Goal: Task Accomplishment & Management: Manage account settings

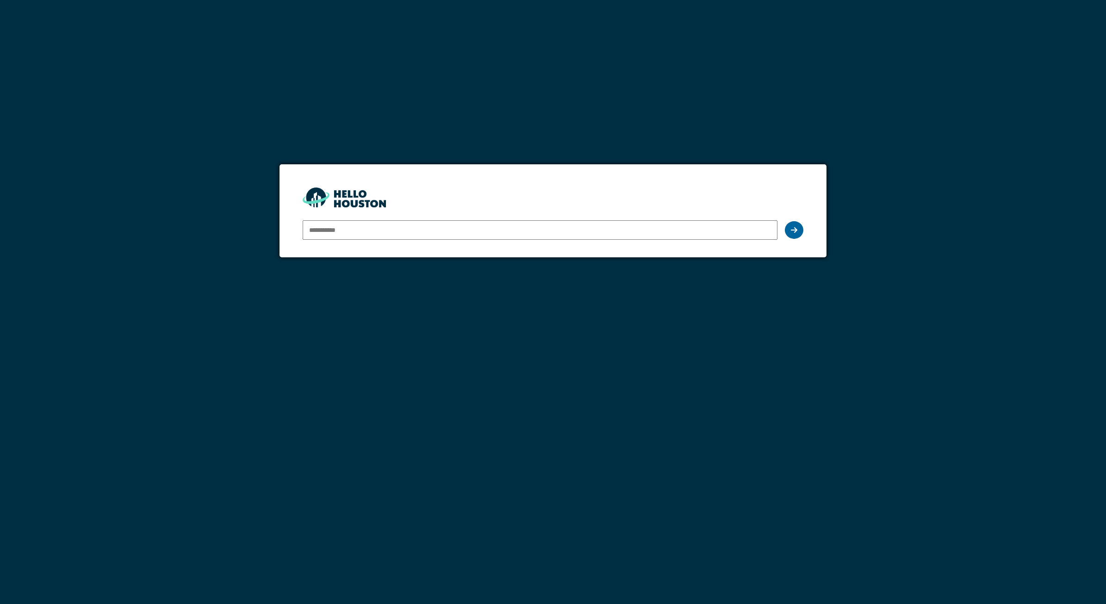
type input "**********"
click at [801, 230] on div at bounding box center [794, 230] width 19 height 18
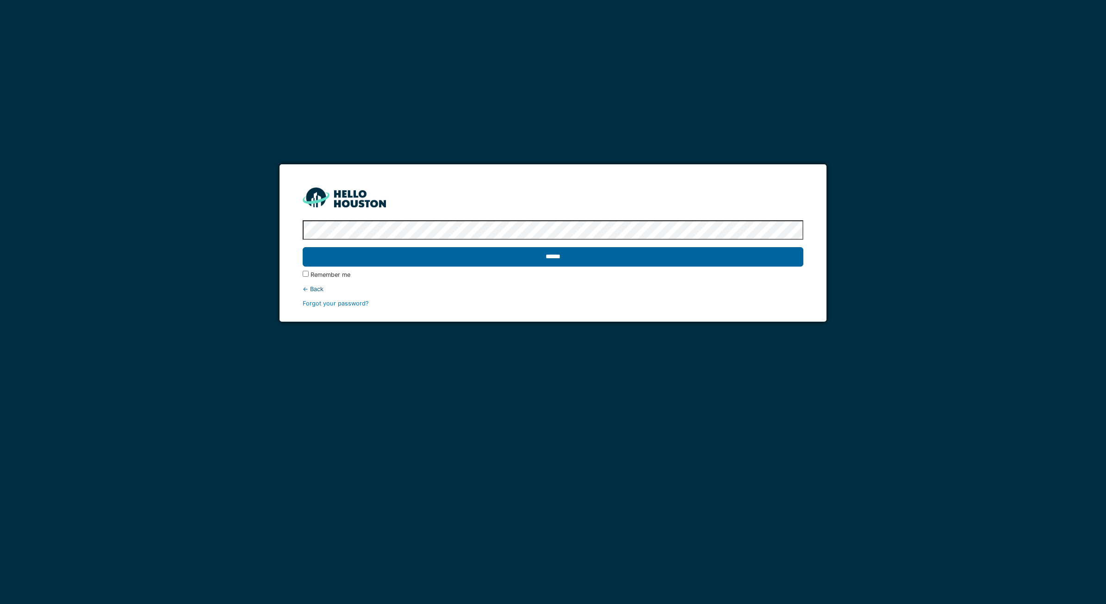
click at [697, 252] on input "******" at bounding box center [553, 256] width 501 height 19
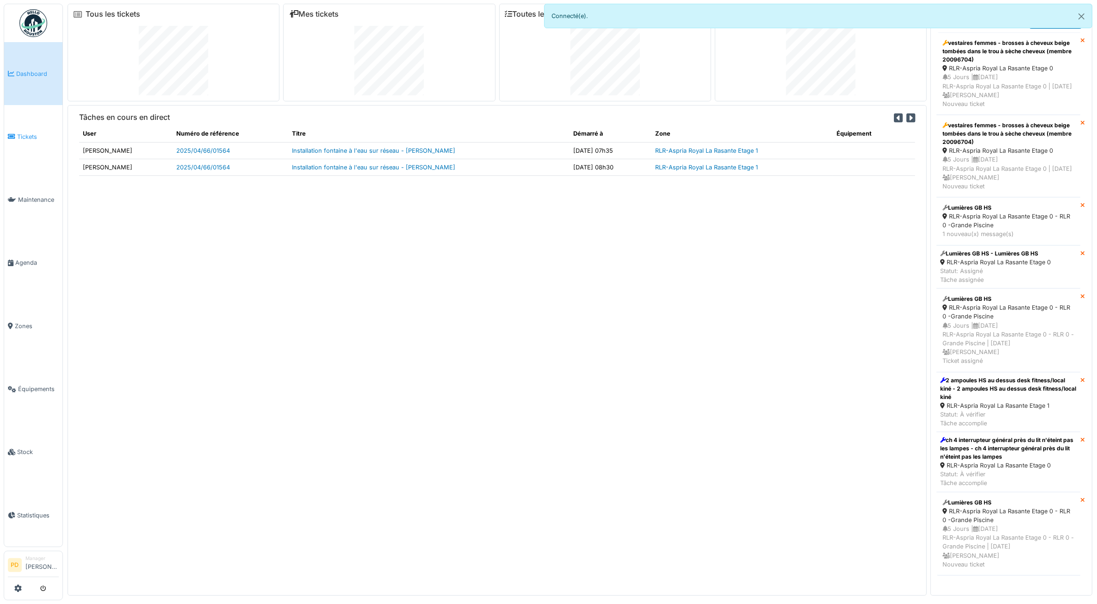
click at [26, 134] on span "Tickets" at bounding box center [38, 136] width 42 height 9
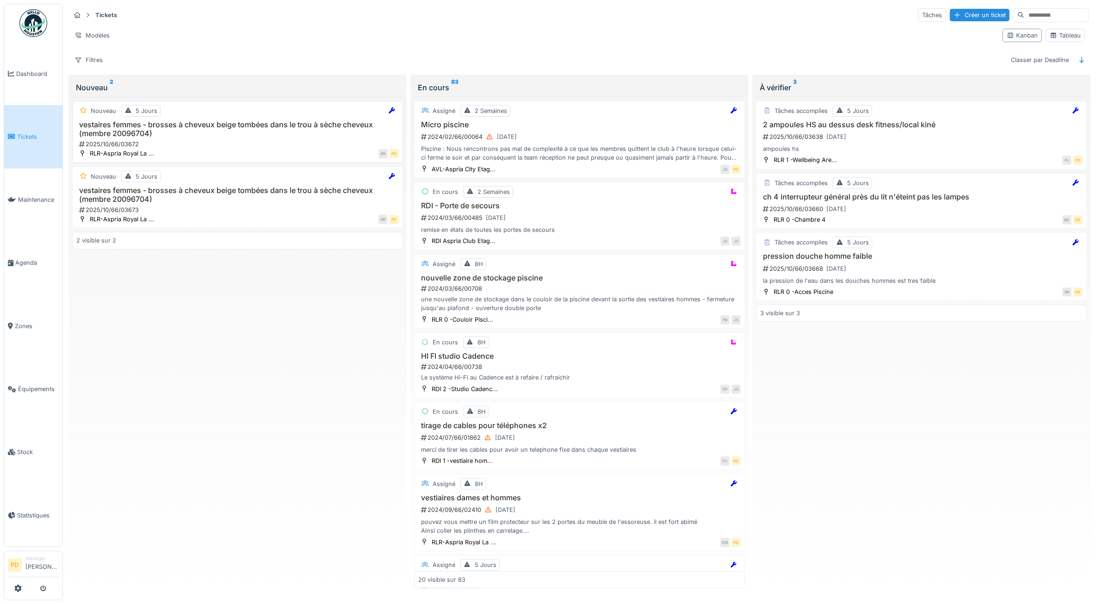
click at [227, 131] on h3 "vestaires femmes - brosses à cheveux beige tombées dans le trou à sèche cheveux…" at bounding box center [237, 129] width 323 height 18
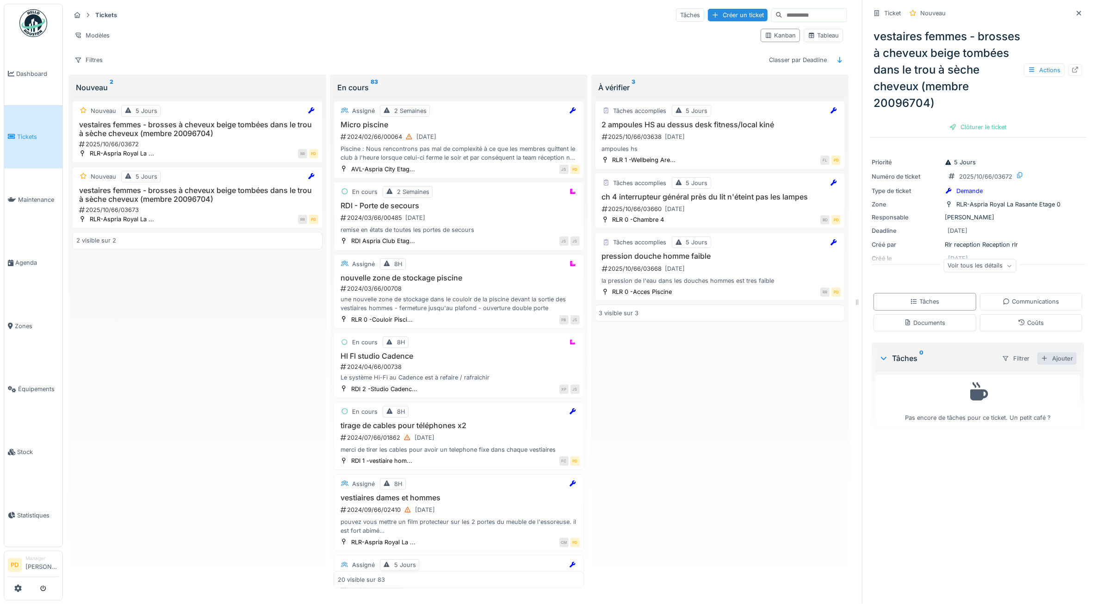
click at [1046, 363] on div "Ajouter" at bounding box center [1057, 358] width 39 height 12
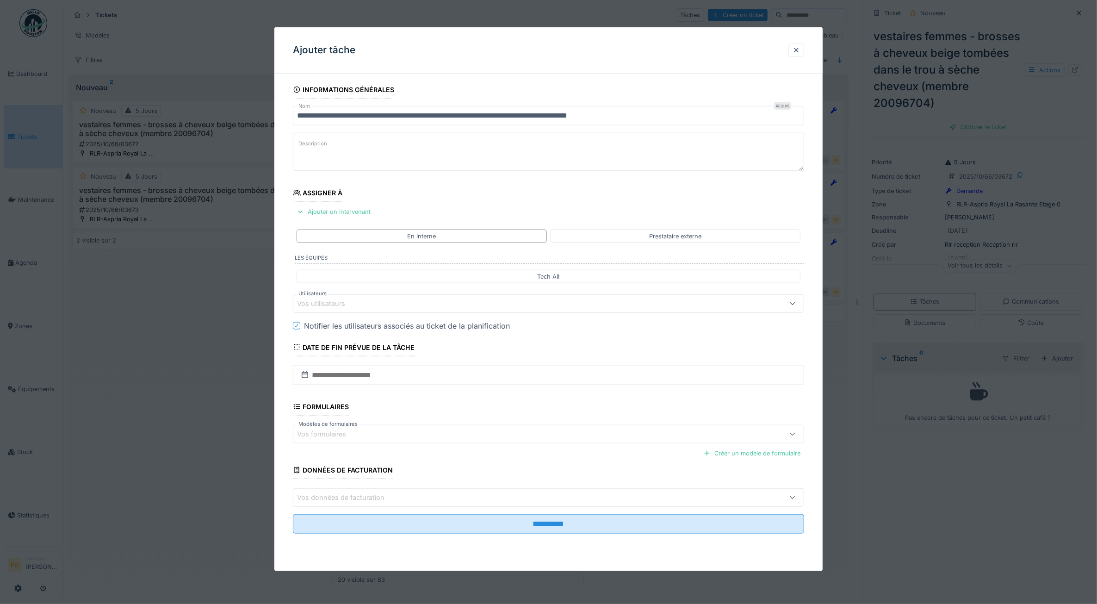
click at [405, 306] on div "Vos utilisateurs" at bounding box center [520, 303] width 446 height 10
click at [354, 354] on div "Techniciens" at bounding box center [348, 356] width 42 height 17
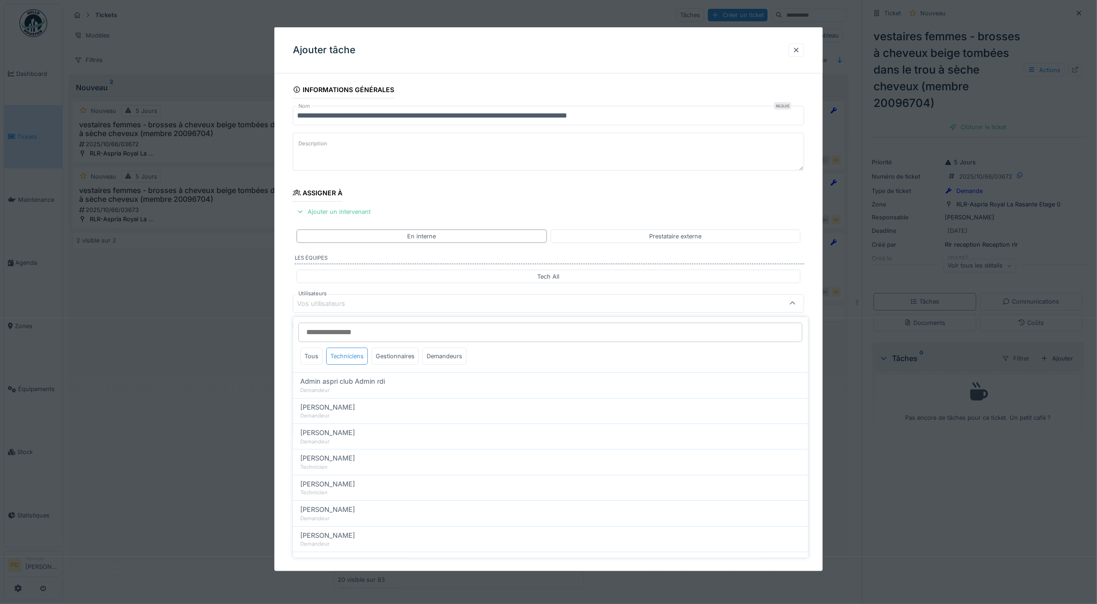
click at [351, 358] on div "Techniciens" at bounding box center [348, 356] width 42 height 17
click at [345, 357] on div "Techniciens" at bounding box center [348, 356] width 42 height 17
click at [311, 354] on div "Tous" at bounding box center [312, 356] width 22 height 17
click at [318, 356] on div "Tous" at bounding box center [312, 356] width 22 height 17
click at [356, 357] on div "Techniciens" at bounding box center [348, 356] width 42 height 17
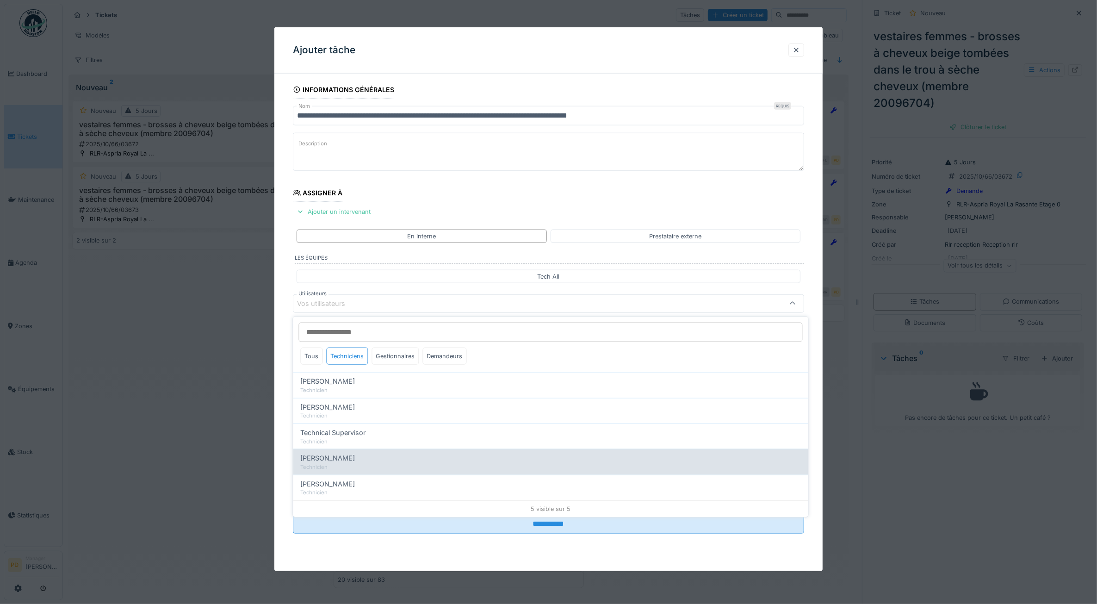
click at [320, 462] on span "Wojciech Wierozebski" at bounding box center [328, 458] width 55 height 10
type input "****"
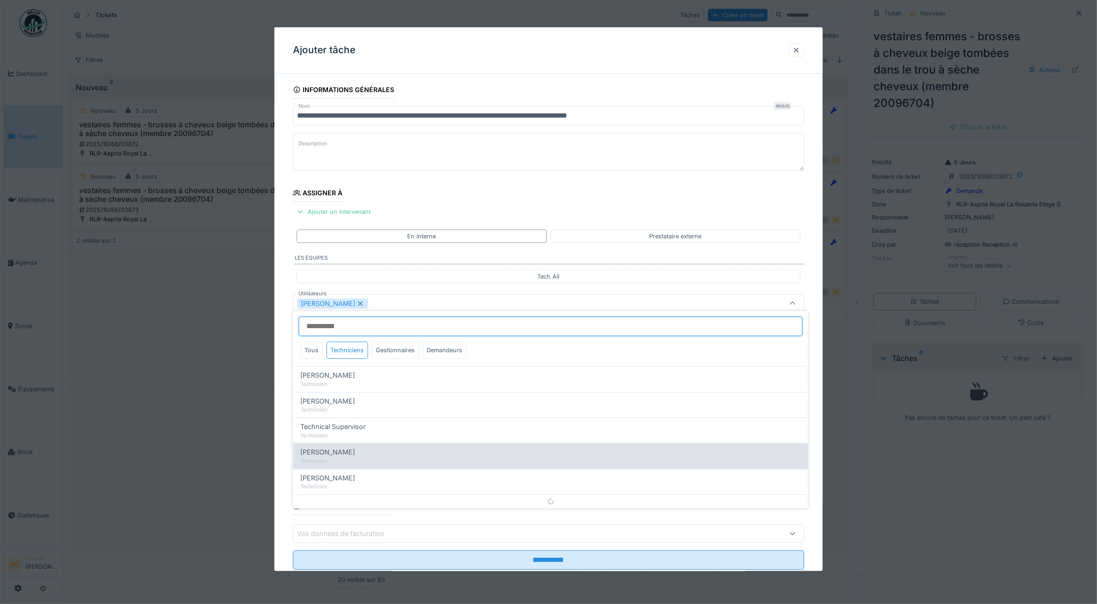
scroll to position [6, 0]
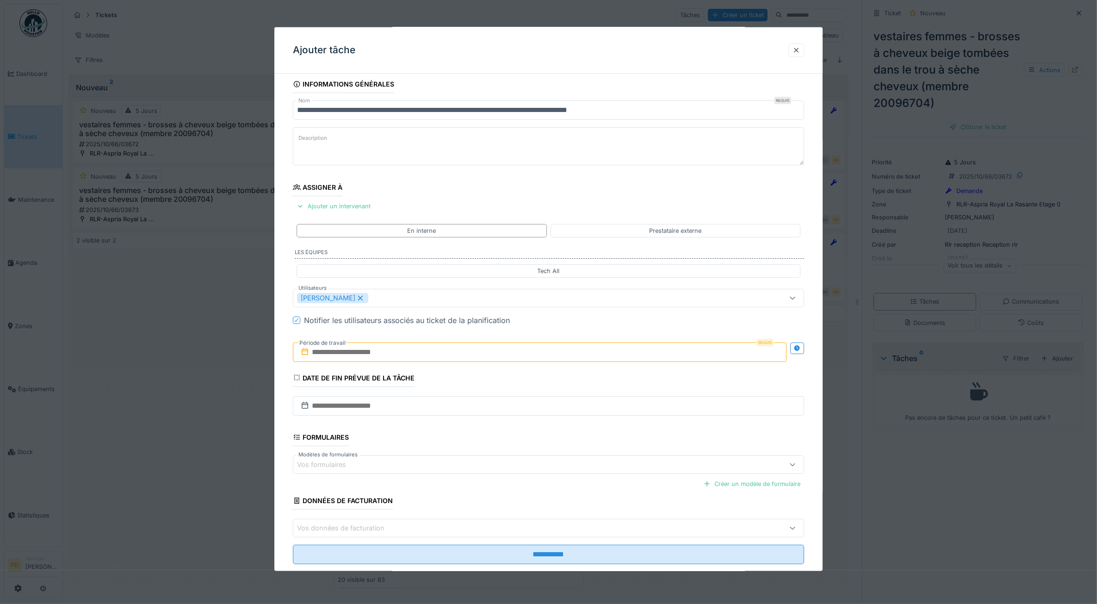
click at [816, 395] on div "**********" at bounding box center [548, 332] width 549 height 515
click at [499, 354] on input "text" at bounding box center [540, 351] width 494 height 19
click at [544, 415] on div "2" at bounding box center [542, 412] width 12 height 13
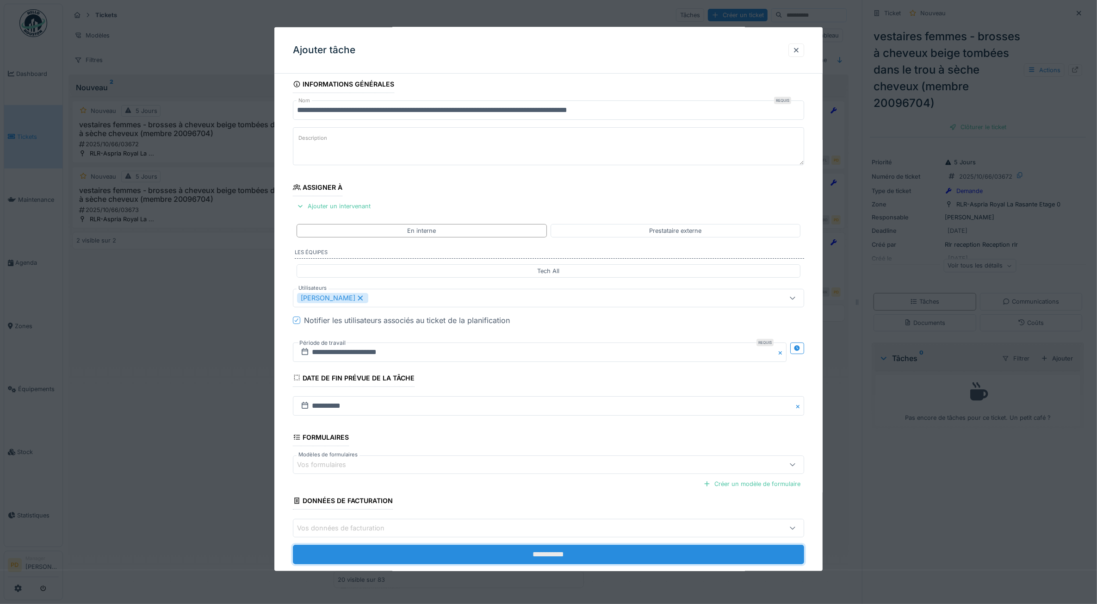
click at [538, 556] on input "**********" at bounding box center [549, 554] width 512 height 19
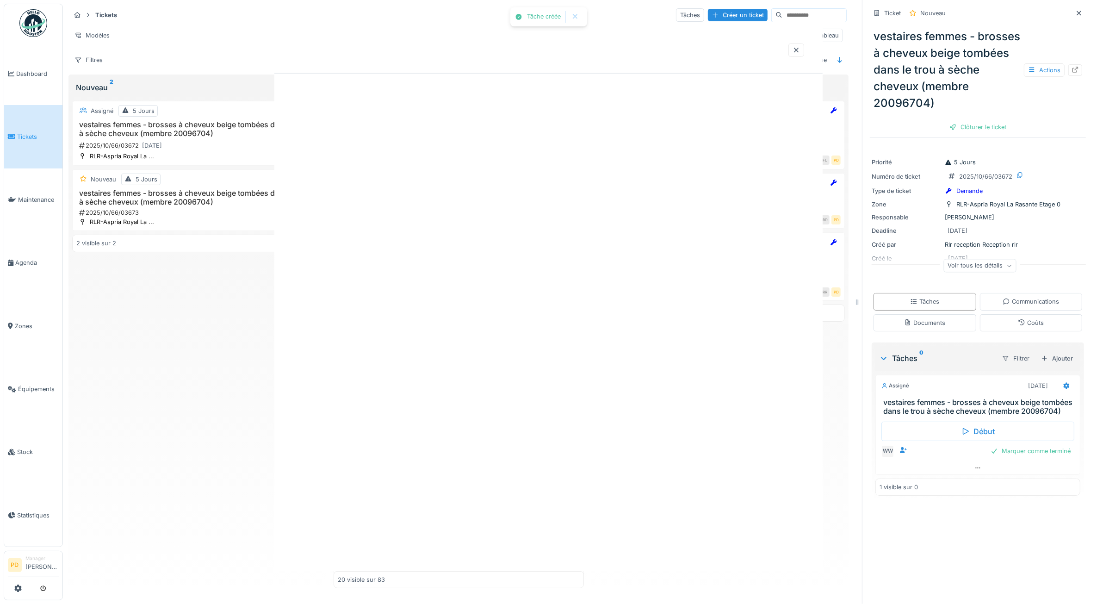
scroll to position [0, 0]
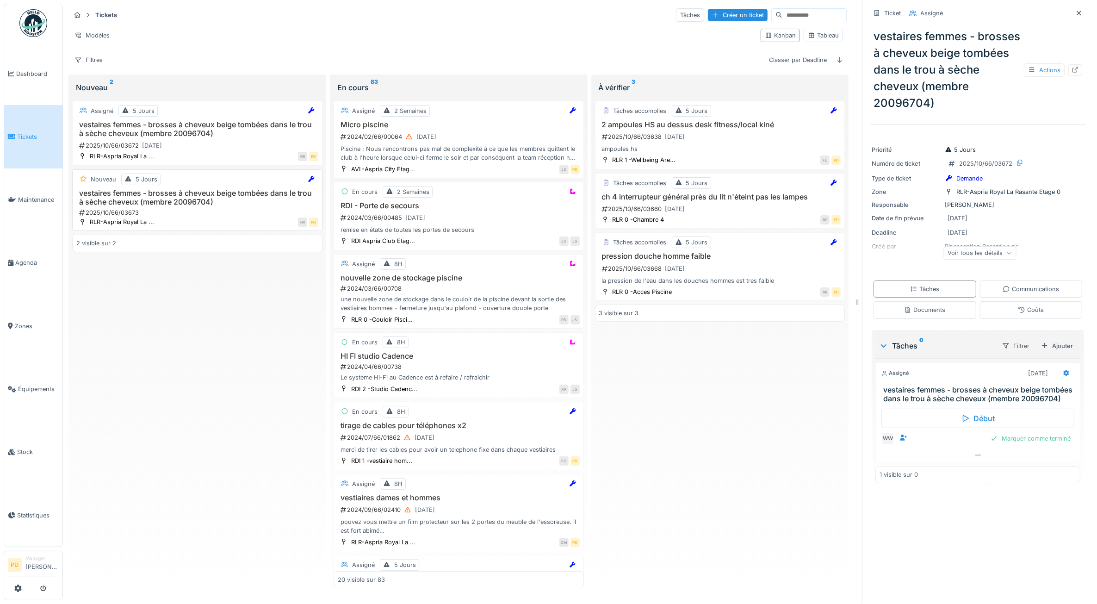
click at [207, 206] on h3 "vestaires femmes - brosses à cheveux beige tombées dans le trou à sèche cheveux…" at bounding box center [197, 198] width 242 height 18
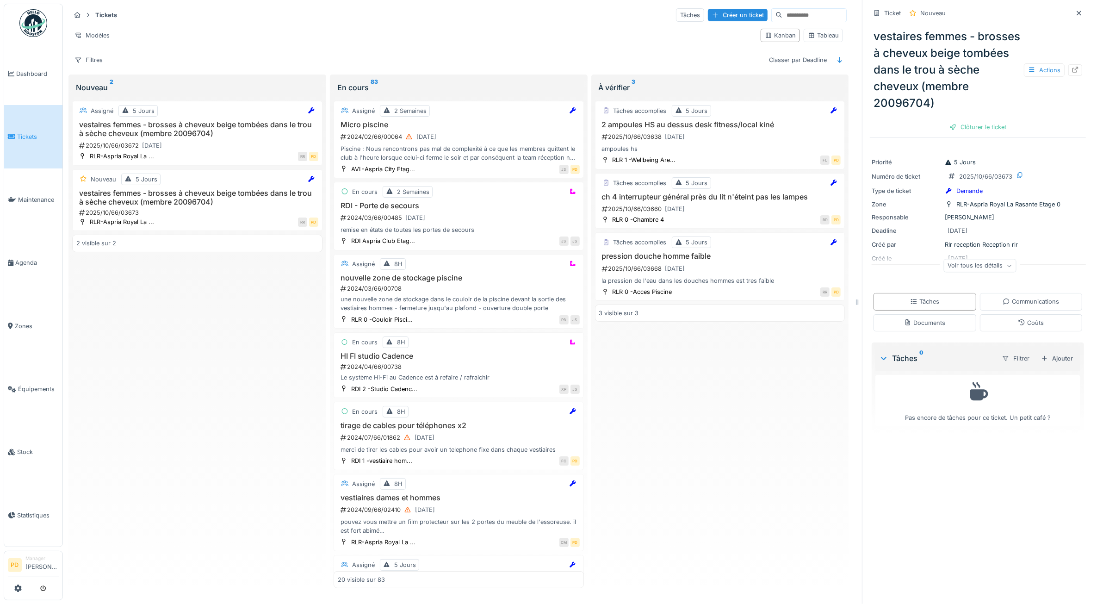
click at [18, 132] on span "Tickets" at bounding box center [38, 136] width 42 height 9
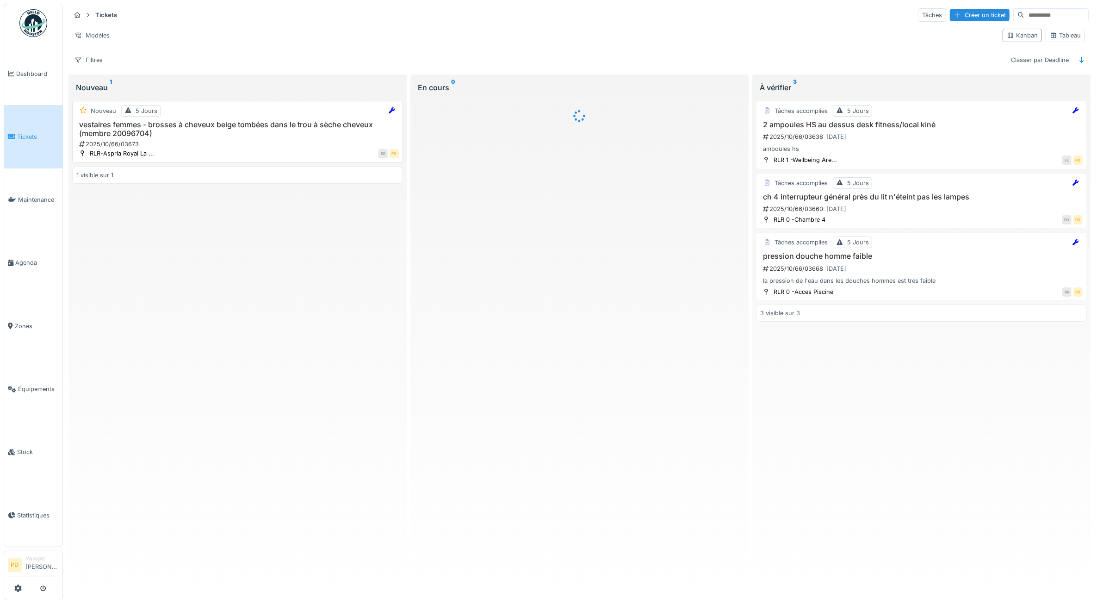
click at [226, 131] on h3 "vestaires femmes - brosses à cheveux beige tombées dans le trou à sèche cheveux…" at bounding box center [237, 129] width 323 height 18
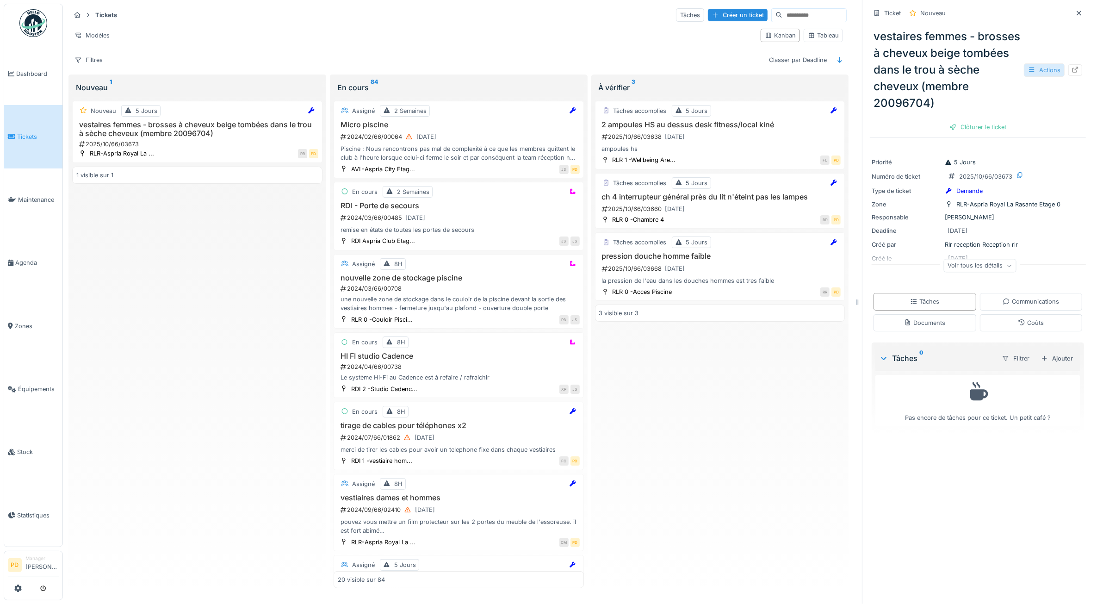
click at [1043, 74] on div "Actions" at bounding box center [1044, 69] width 41 height 13
click at [976, 198] on div "Annuler le ticket" at bounding box center [979, 200] width 114 height 14
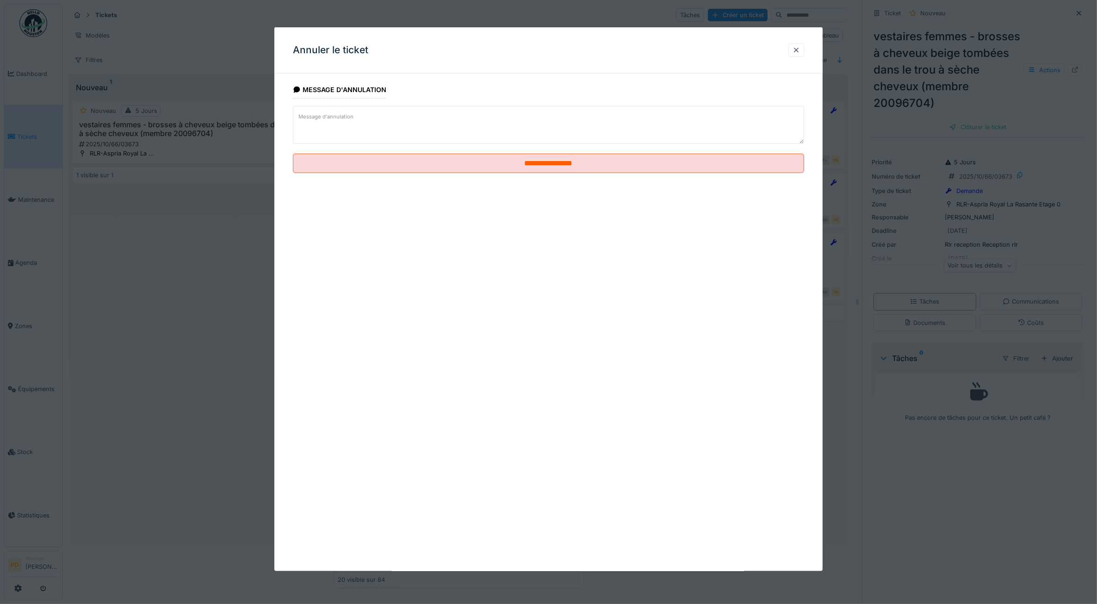
click at [473, 119] on textarea "Message d'annulation" at bounding box center [549, 125] width 512 height 38
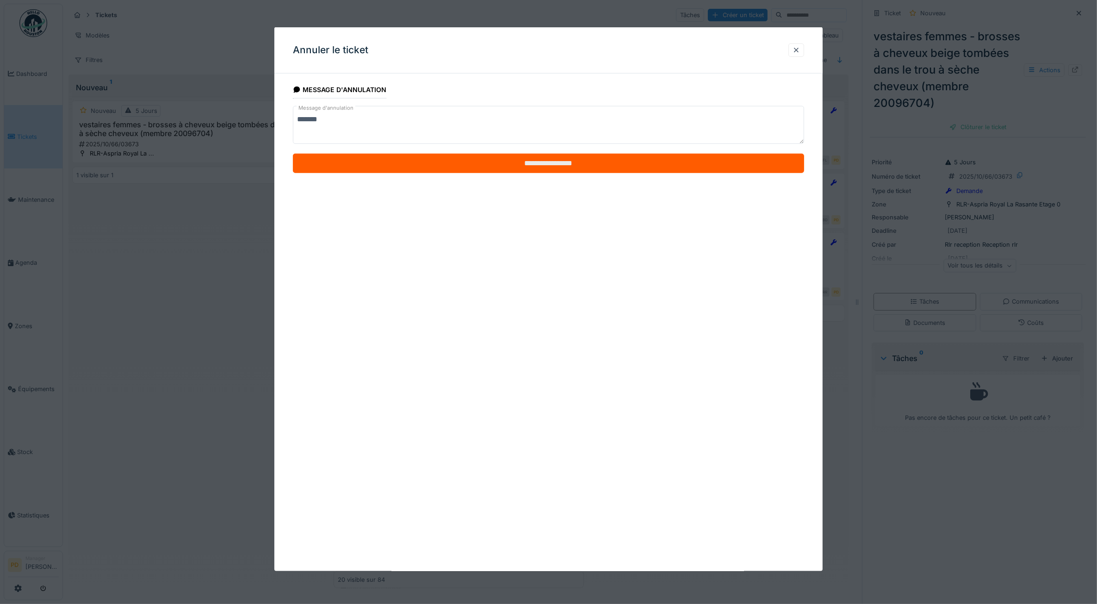
type textarea "*******"
click at [504, 164] on input "**********" at bounding box center [549, 163] width 512 height 19
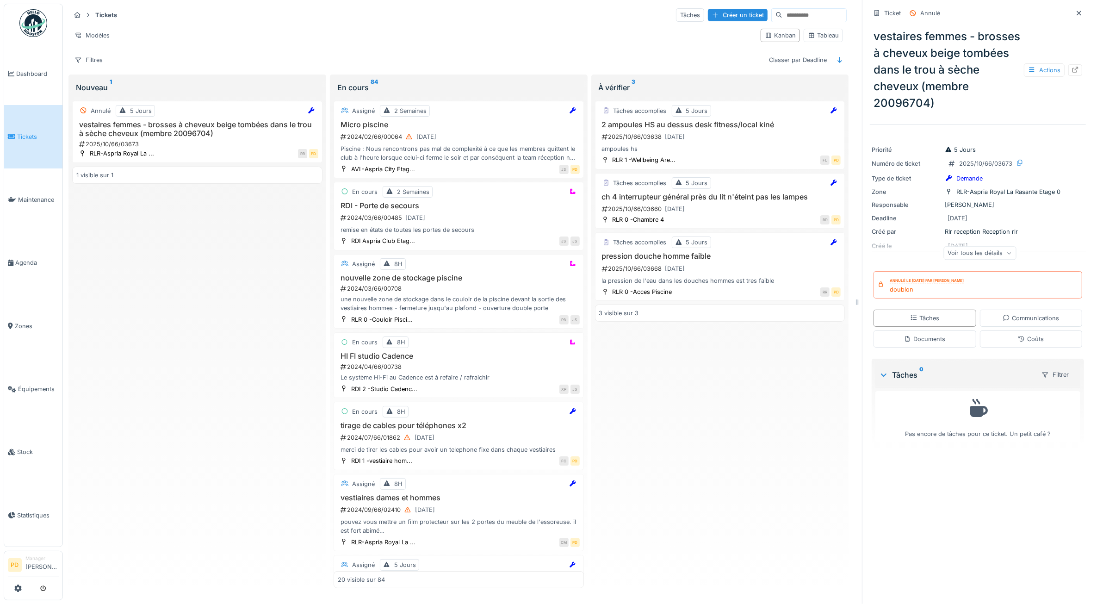
click at [31, 137] on span "Tickets" at bounding box center [38, 136] width 42 height 9
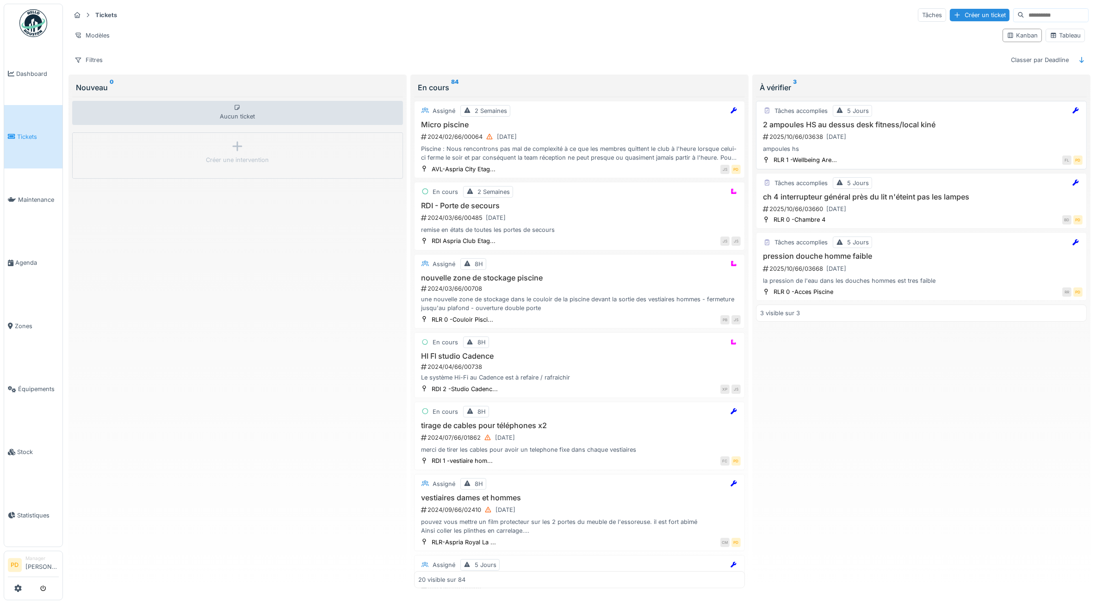
click at [929, 129] on h3 "2 ampoules HS au dessus desk fitness/local kiné" at bounding box center [921, 124] width 323 height 9
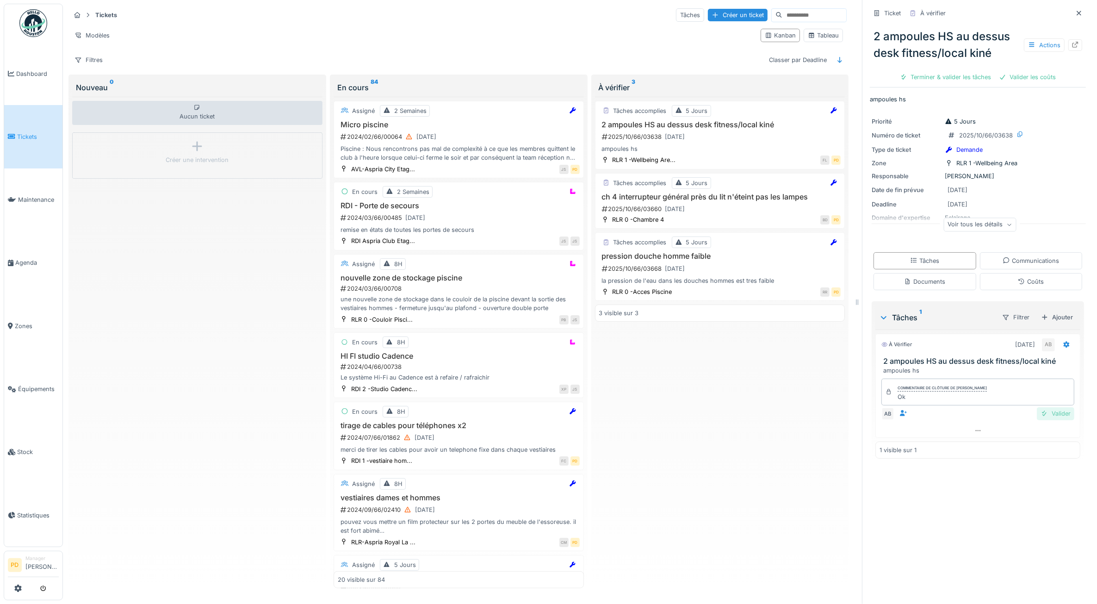
click at [1048, 417] on div "Valider" at bounding box center [1055, 413] width 37 height 12
click at [1016, 79] on div "Valider les coûts" at bounding box center [1027, 77] width 65 height 12
click at [1016, 79] on div "Clôturer le ticket" at bounding box center [1010, 77] width 64 height 12
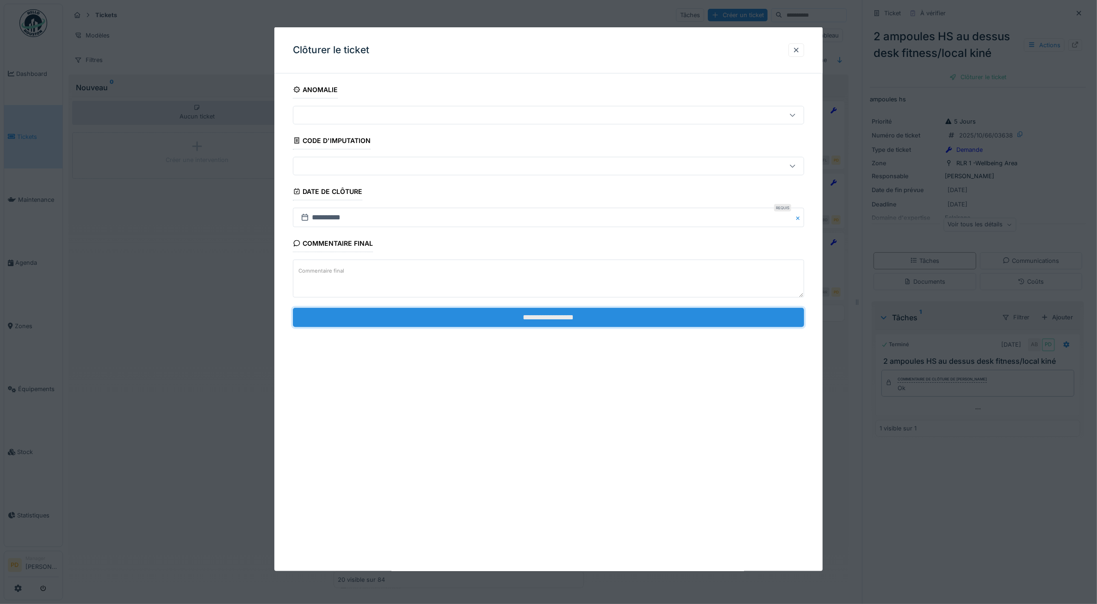
click at [606, 315] on input "**********" at bounding box center [549, 316] width 512 height 19
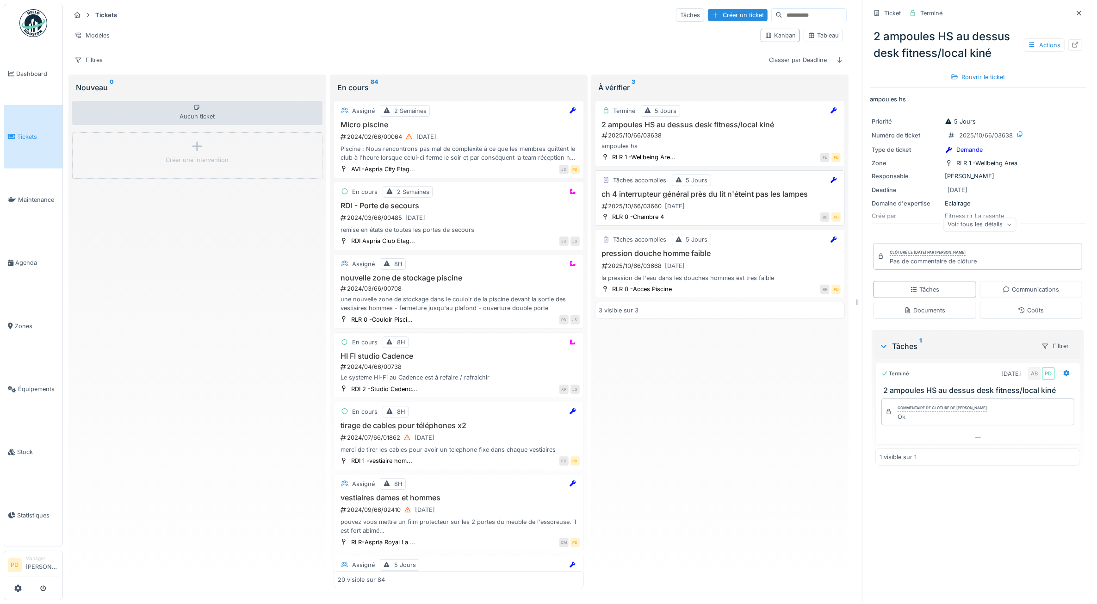
click at [719, 204] on div "2025/10/66/03660 02/10/2025" at bounding box center [721, 206] width 240 height 12
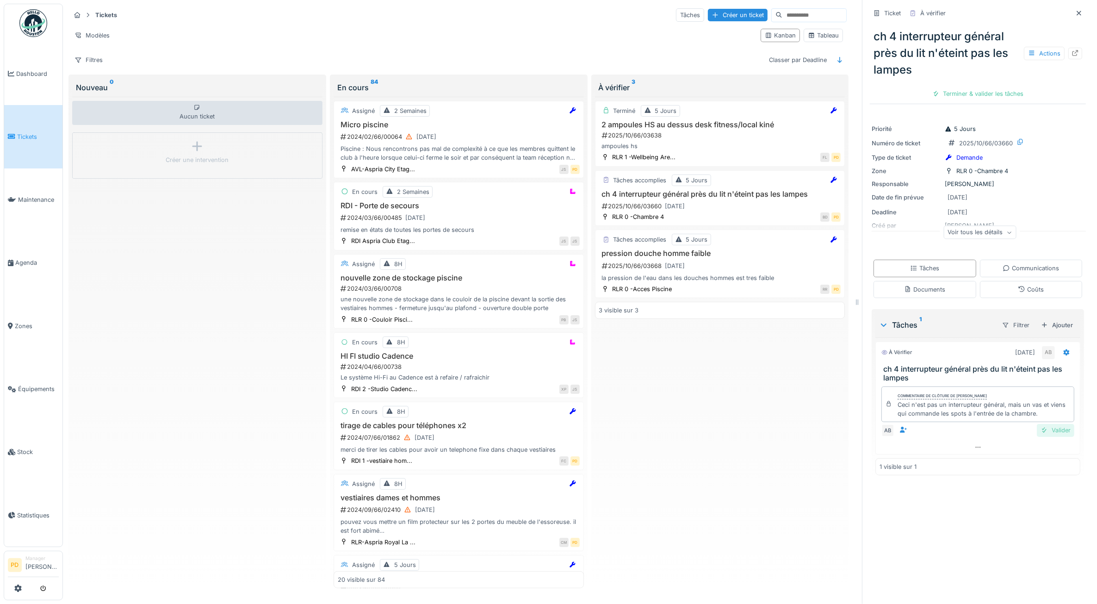
click at [1046, 432] on div "Valider" at bounding box center [1055, 430] width 37 height 12
click at [975, 95] on div "Clôturer le ticket" at bounding box center [978, 93] width 64 height 12
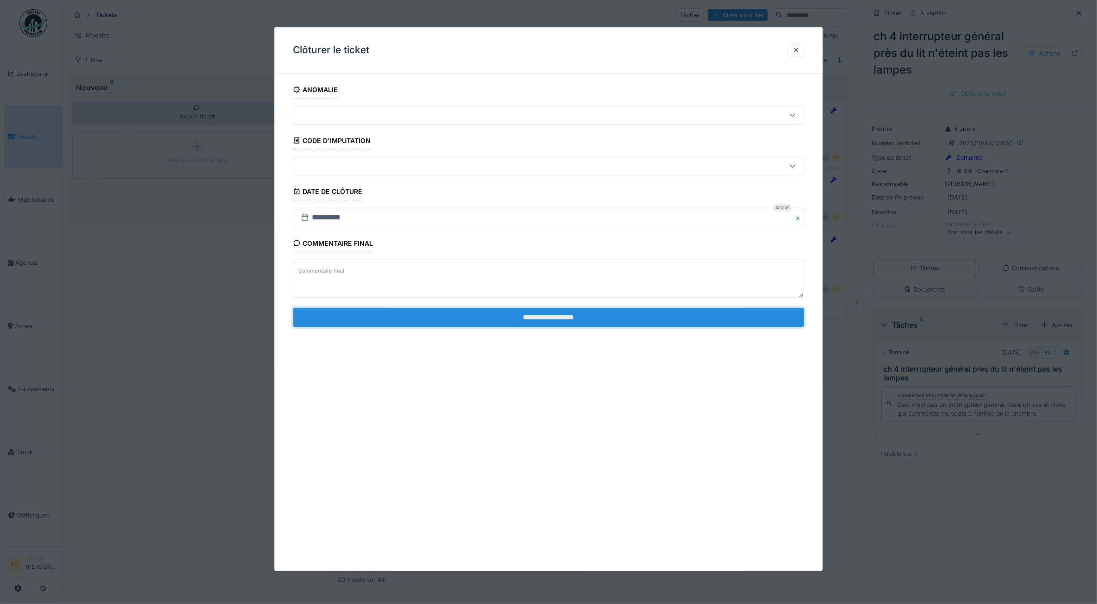
click at [568, 318] on input "**********" at bounding box center [549, 316] width 512 height 19
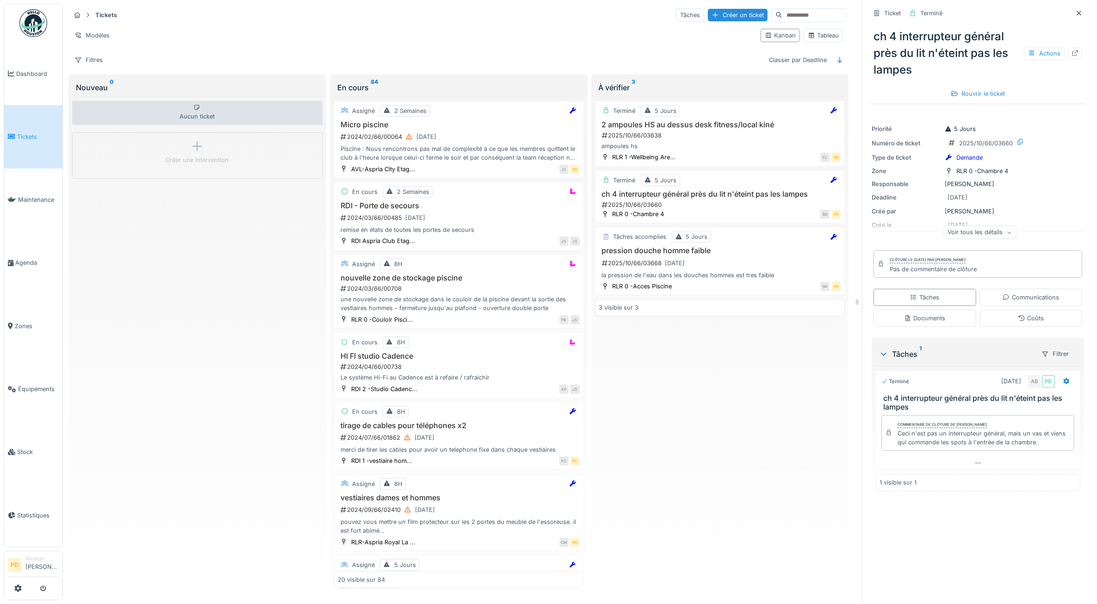
click at [31, 140] on link "Tickets" at bounding box center [33, 136] width 58 height 63
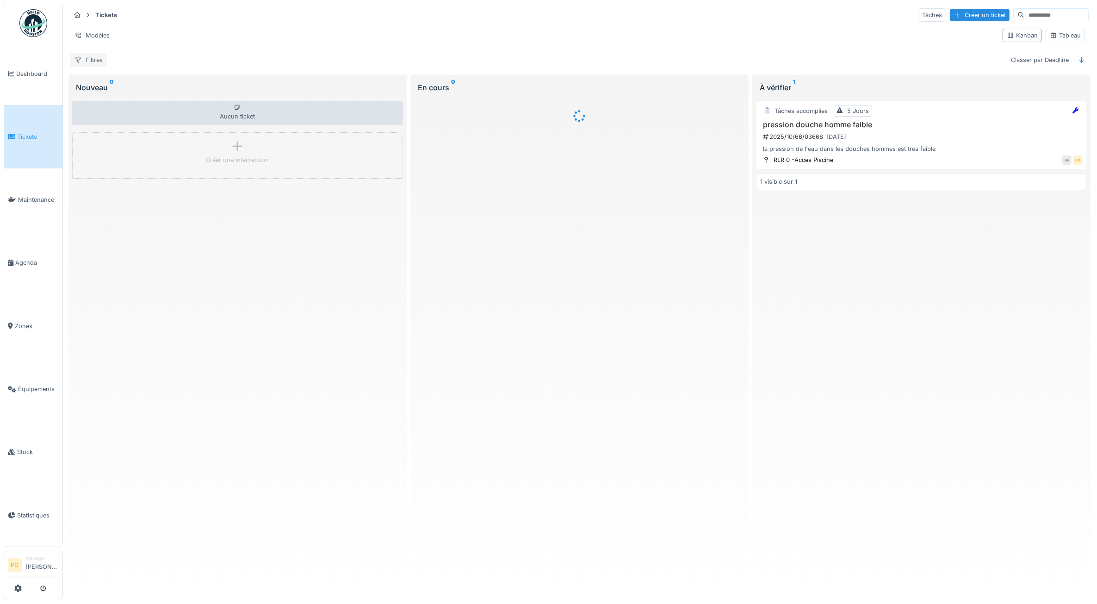
click at [96, 63] on div "Filtres" at bounding box center [88, 59] width 37 height 13
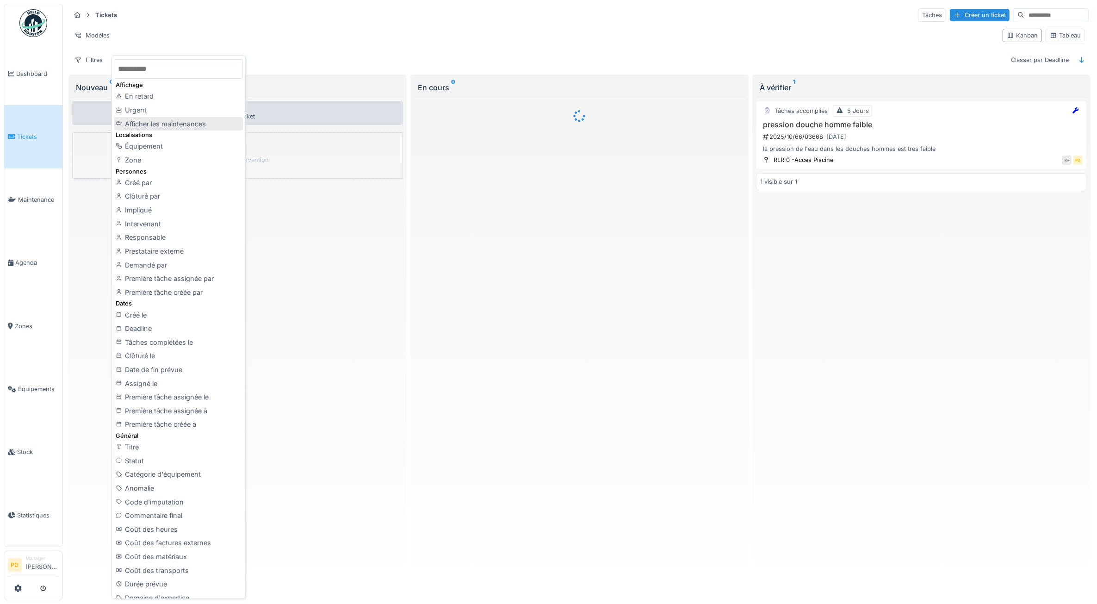
click at [154, 123] on div "Afficher les maintenances" at bounding box center [178, 124] width 129 height 14
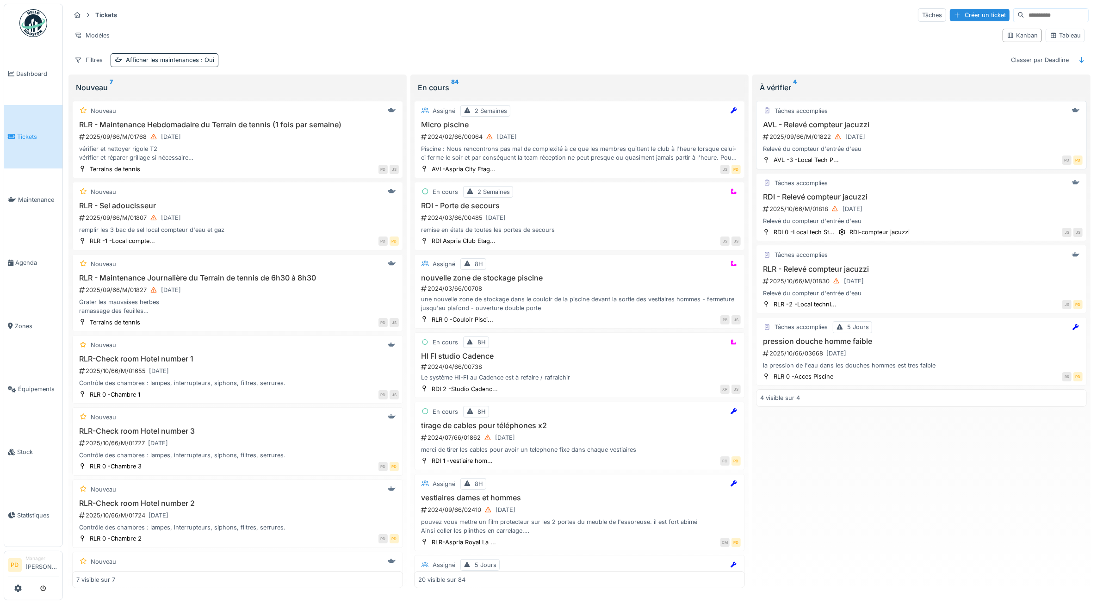
click at [899, 137] on div "2025/09/66/M/01822 [DATE]" at bounding box center [922, 137] width 321 height 12
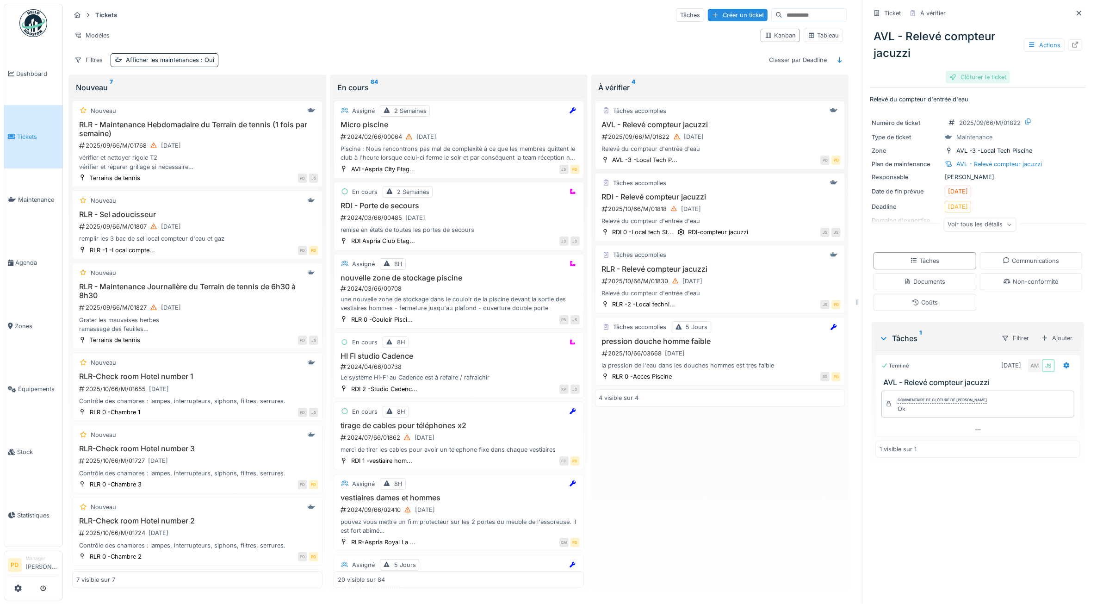
click at [972, 75] on div "Clôturer le ticket" at bounding box center [978, 77] width 64 height 12
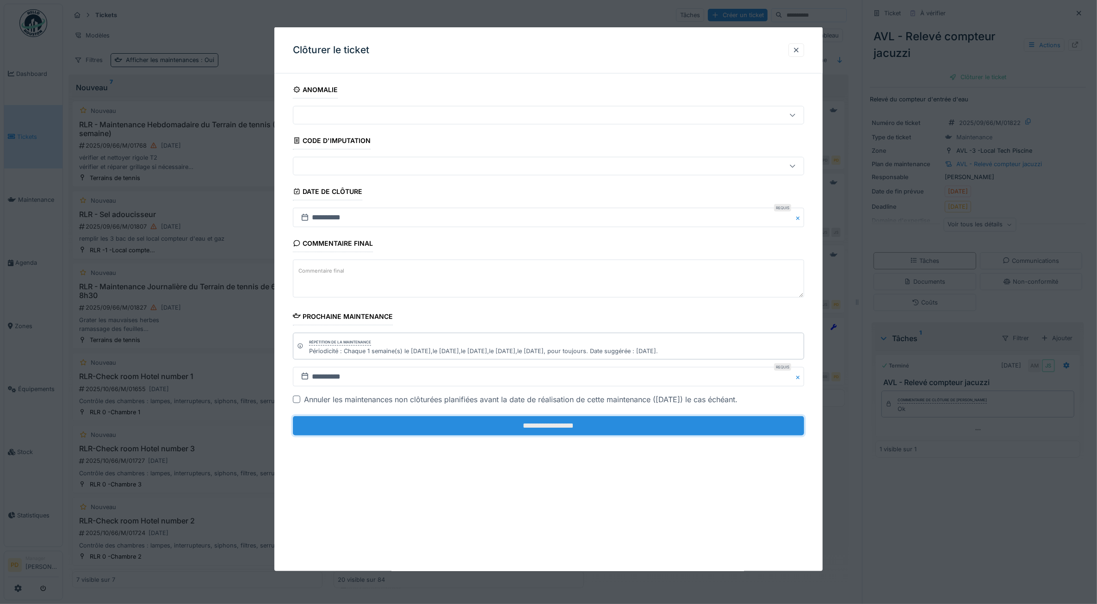
click at [628, 424] on input "**********" at bounding box center [549, 425] width 512 height 19
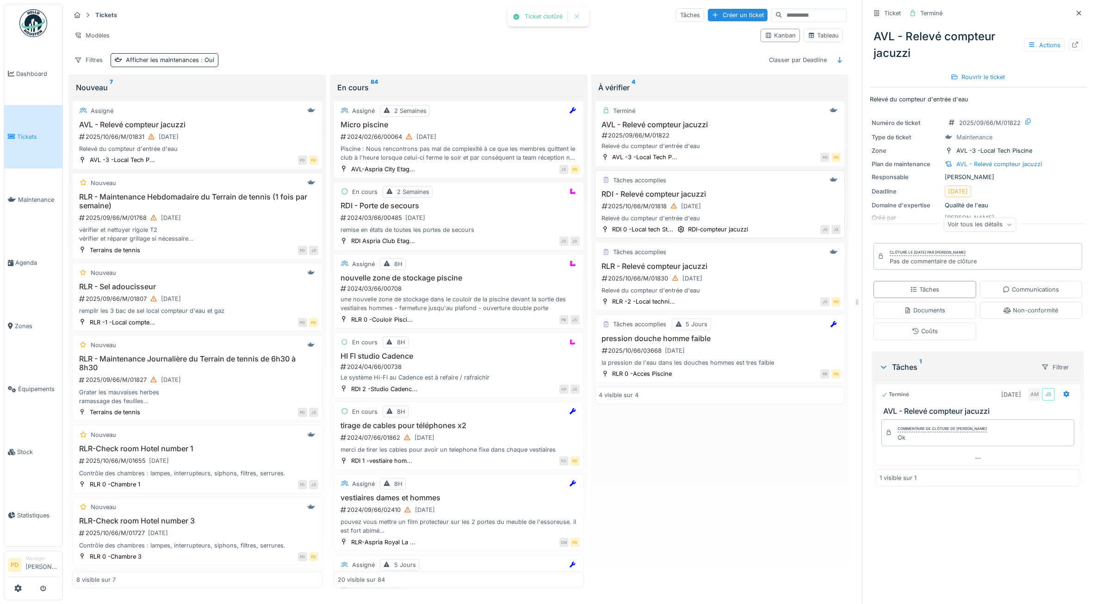
click at [740, 192] on div "Tâches accomplies RDI - Relevé compteur jacuzzi 2025/10/66/M/01818 01/10/2025 R…" at bounding box center [720, 204] width 250 height 68
click at [712, 205] on div "2025/10/66/M/01818 01/10/2025" at bounding box center [721, 206] width 240 height 12
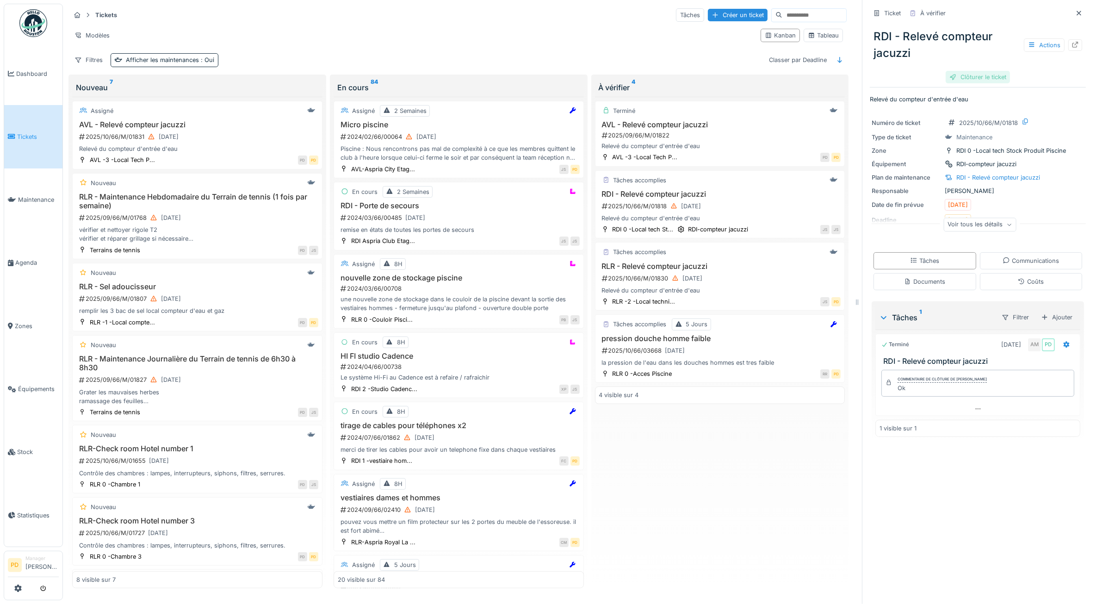
click at [965, 77] on div "Clôturer le ticket" at bounding box center [978, 77] width 64 height 12
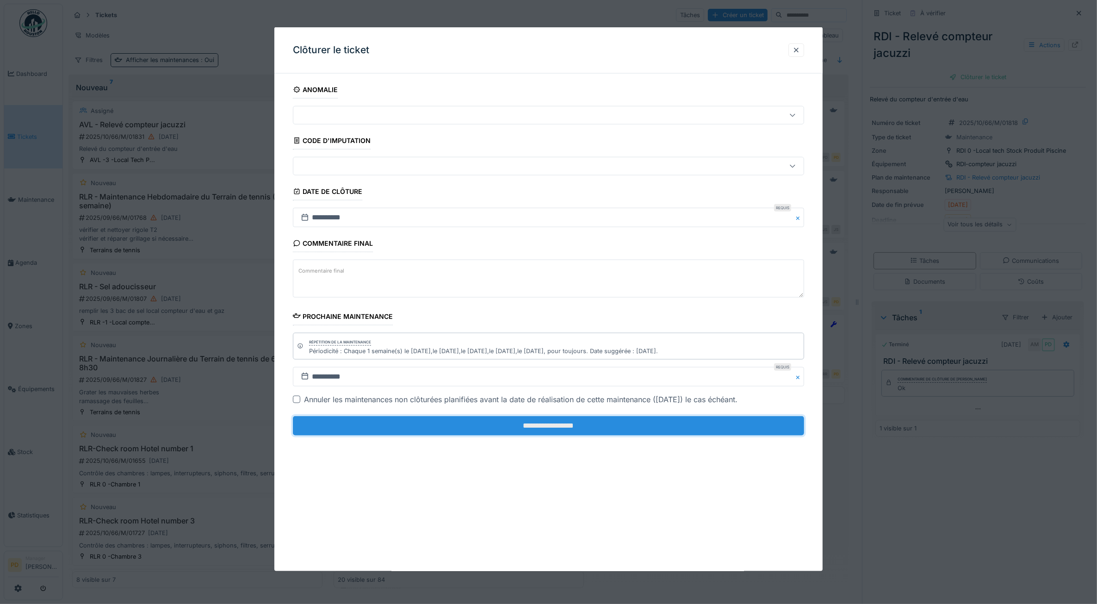
click at [703, 420] on input "**********" at bounding box center [549, 425] width 512 height 19
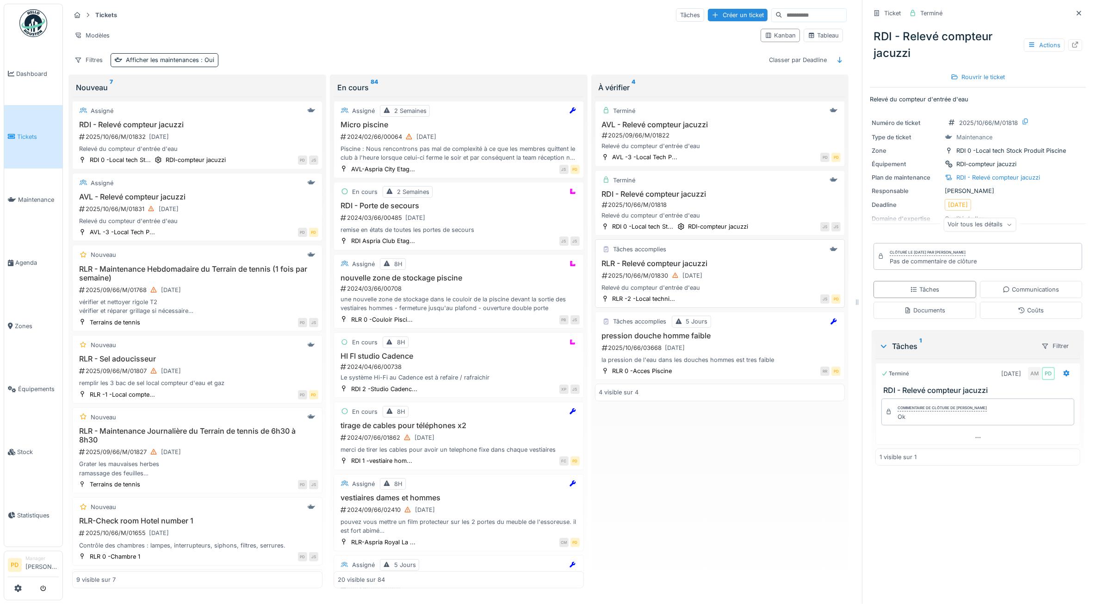
click at [720, 275] on div "2025/10/66/M/01830 01/10/2025" at bounding box center [721, 276] width 240 height 12
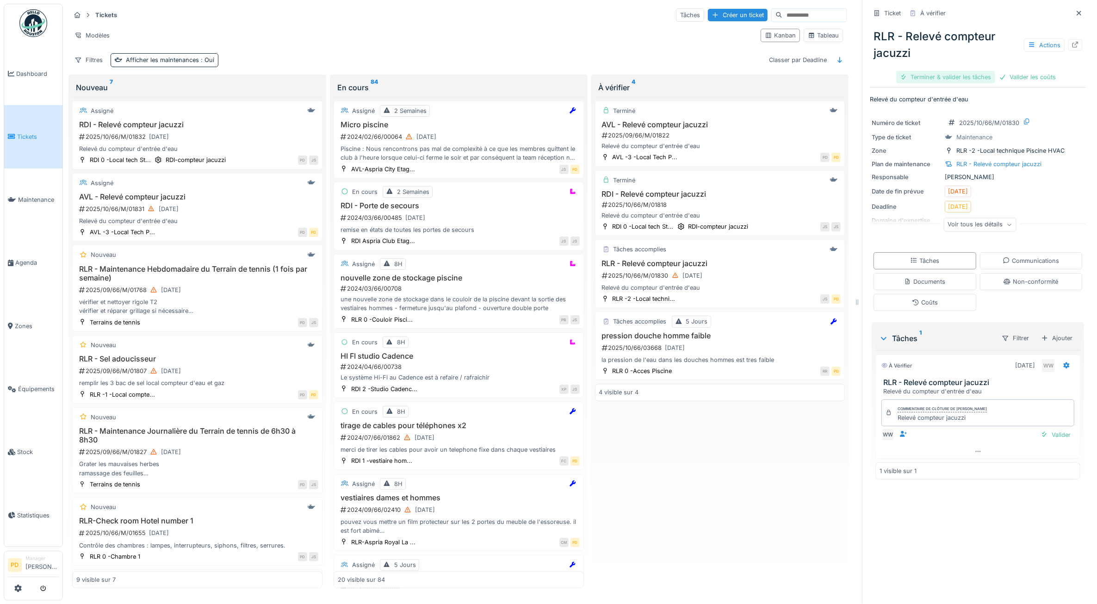
click at [941, 73] on div "Terminer & valider les tâches" at bounding box center [945, 77] width 99 height 12
click at [941, 73] on div "Valider les coûts" at bounding box center [946, 77] width 65 height 12
click at [950, 75] on div "Clôturer le ticket" at bounding box center [978, 77] width 64 height 12
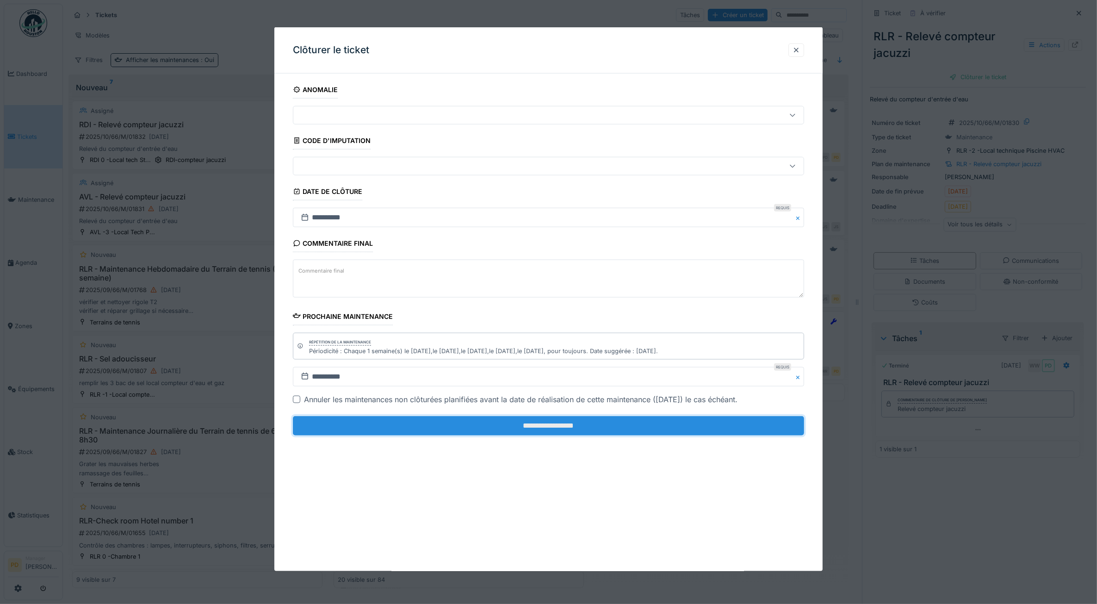
click at [699, 429] on input "**********" at bounding box center [549, 425] width 512 height 19
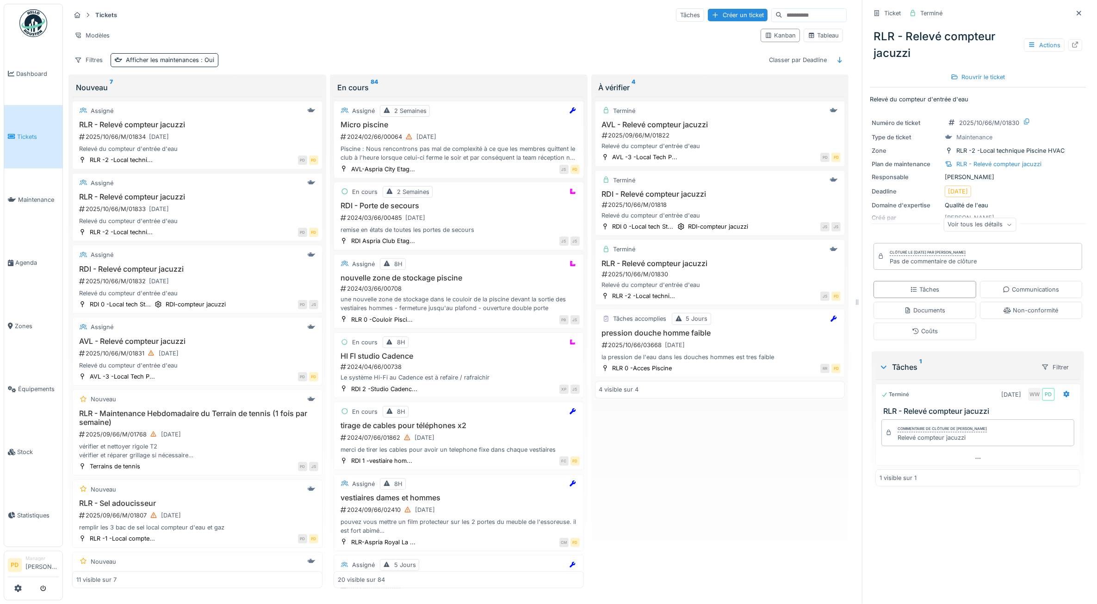
click at [35, 137] on span "Tickets" at bounding box center [38, 136] width 42 height 9
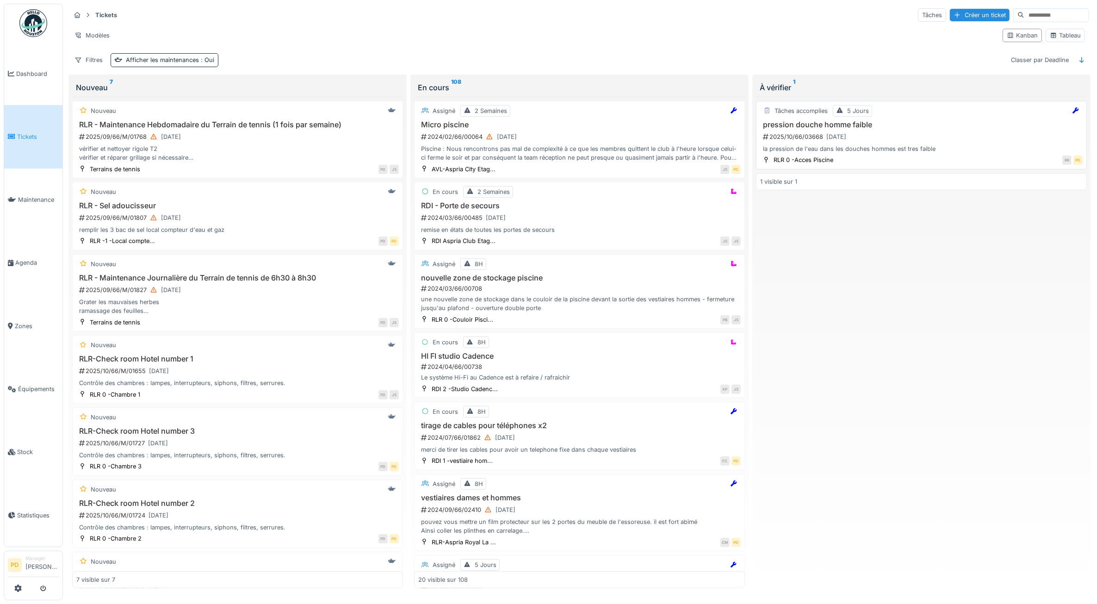
click at [940, 137] on div "2025/10/66/03668 [DATE]" at bounding box center [922, 137] width 321 height 12
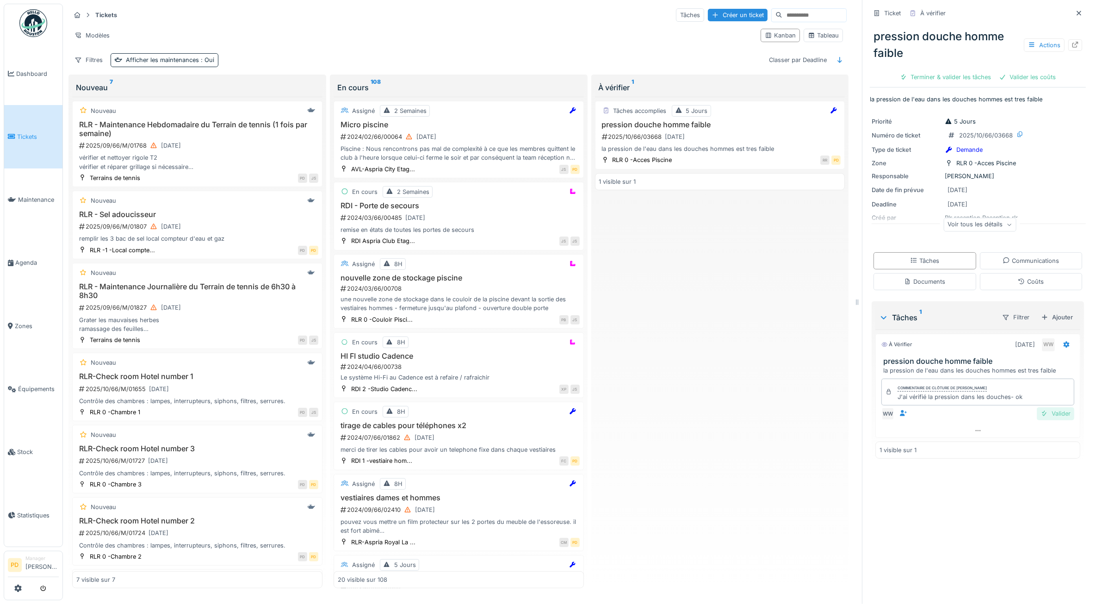
click at [1044, 417] on div "Valider" at bounding box center [1055, 413] width 37 height 12
click at [986, 79] on div "Clôturer le ticket" at bounding box center [1010, 77] width 64 height 12
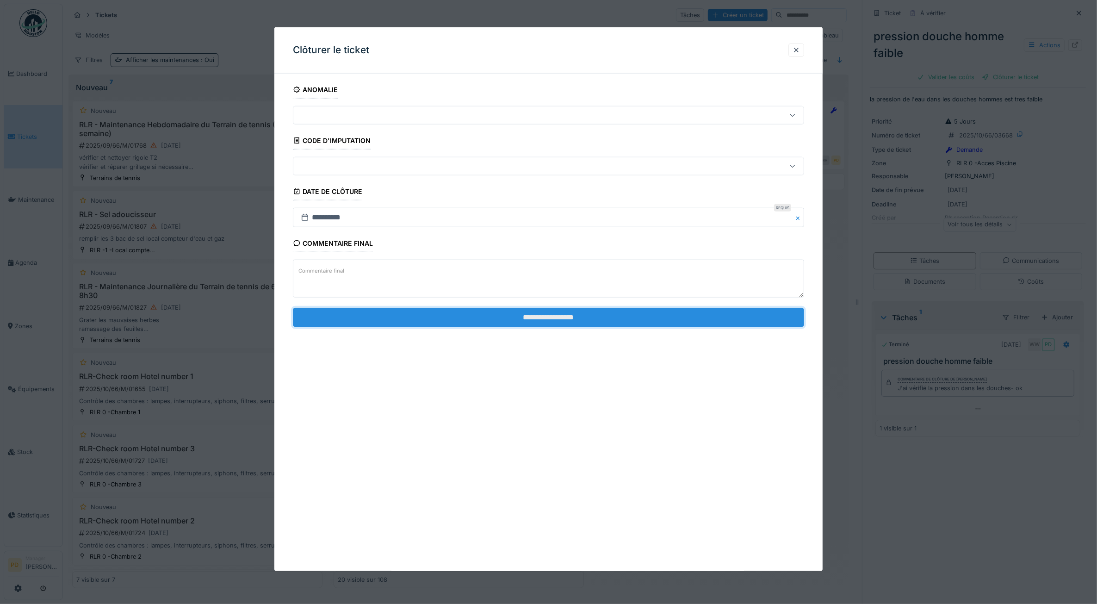
click at [564, 317] on input "**********" at bounding box center [549, 316] width 512 height 19
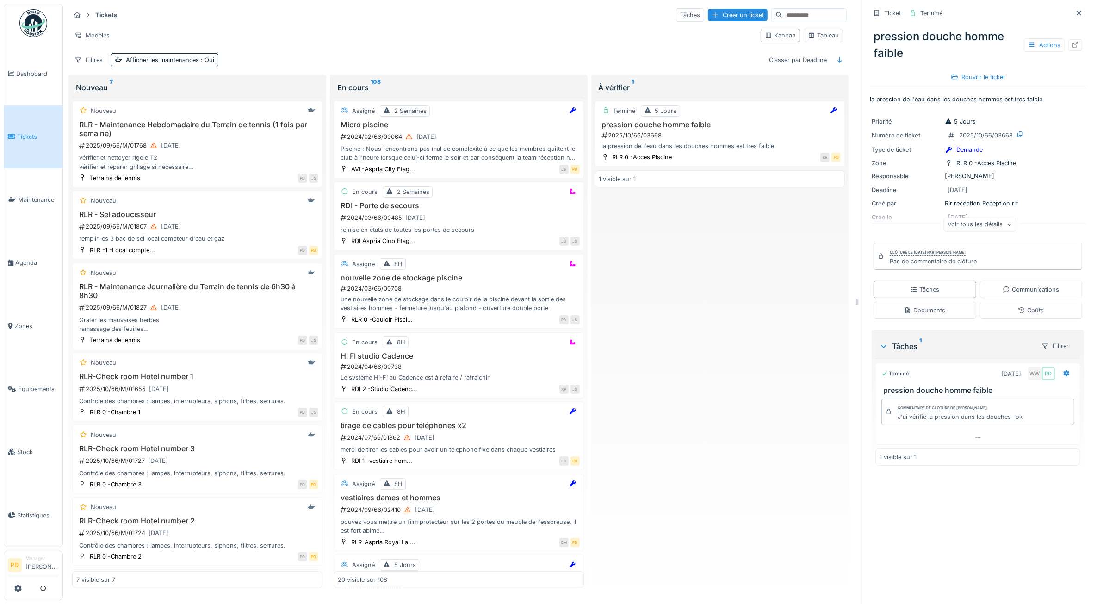
click at [16, 132] on li "Tickets" at bounding box center [33, 136] width 51 height 9
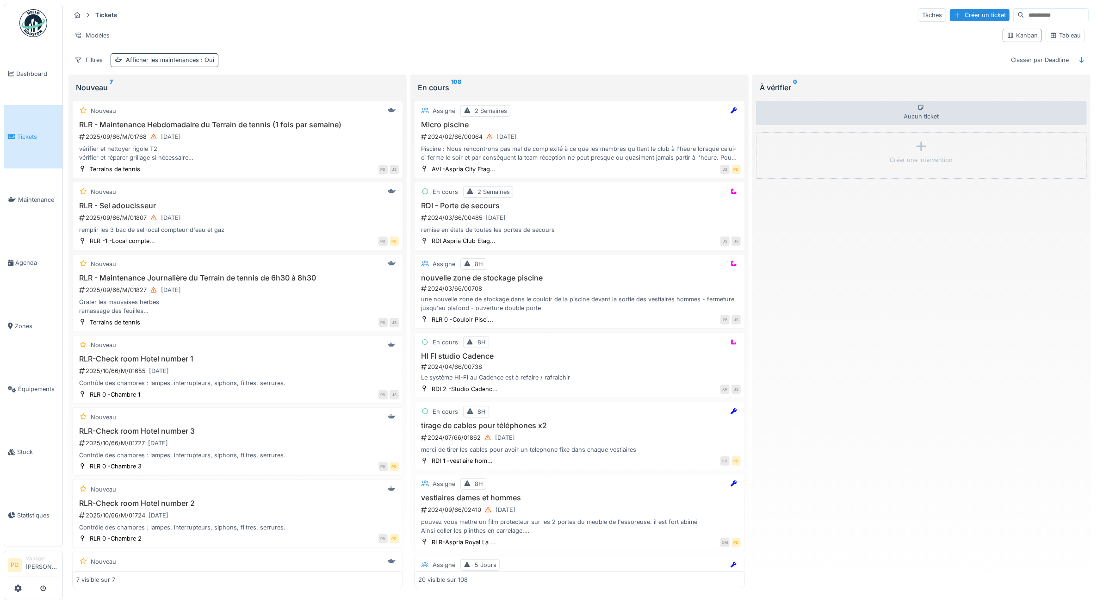
click at [133, 61] on div "Afficher les maintenances : Oui" at bounding box center [170, 60] width 88 height 9
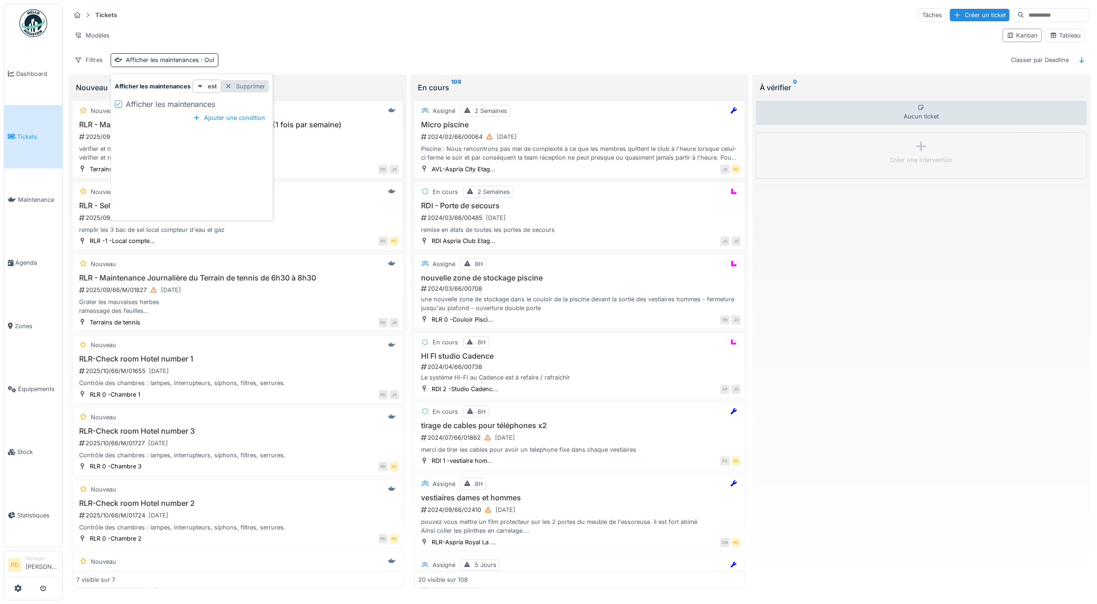
click at [257, 88] on div "Supprimer" at bounding box center [245, 86] width 48 height 12
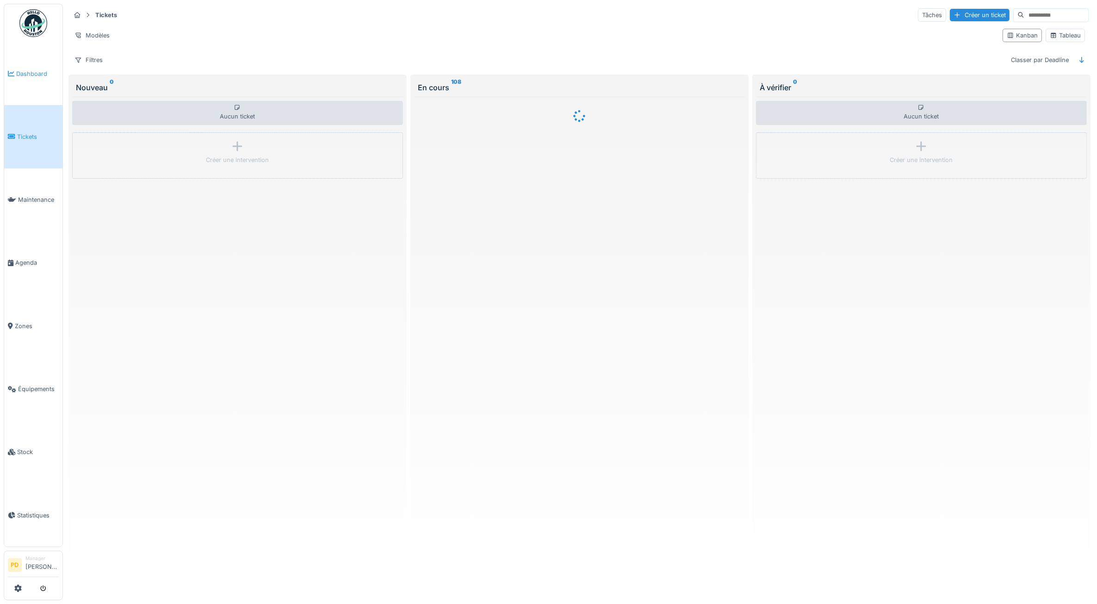
click at [37, 75] on span "Dashboard" at bounding box center [37, 73] width 43 height 9
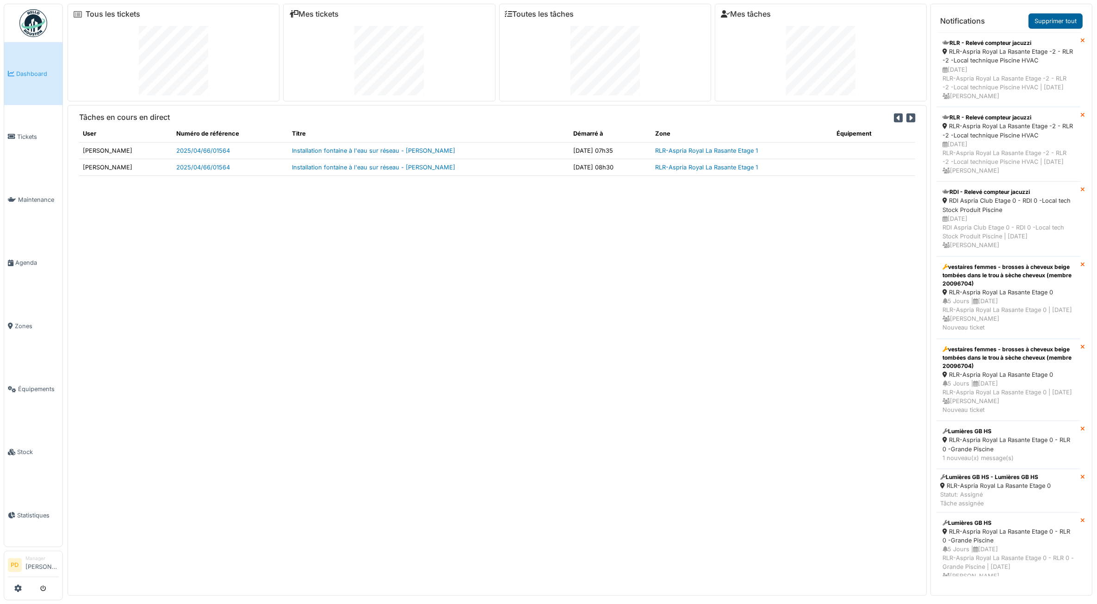
drag, startPoint x: 37, startPoint y: 75, endPoint x: 1032, endPoint y: 22, distance: 996.4
click at [1032, 22] on link "Supprimer tout" at bounding box center [1056, 20] width 54 height 15
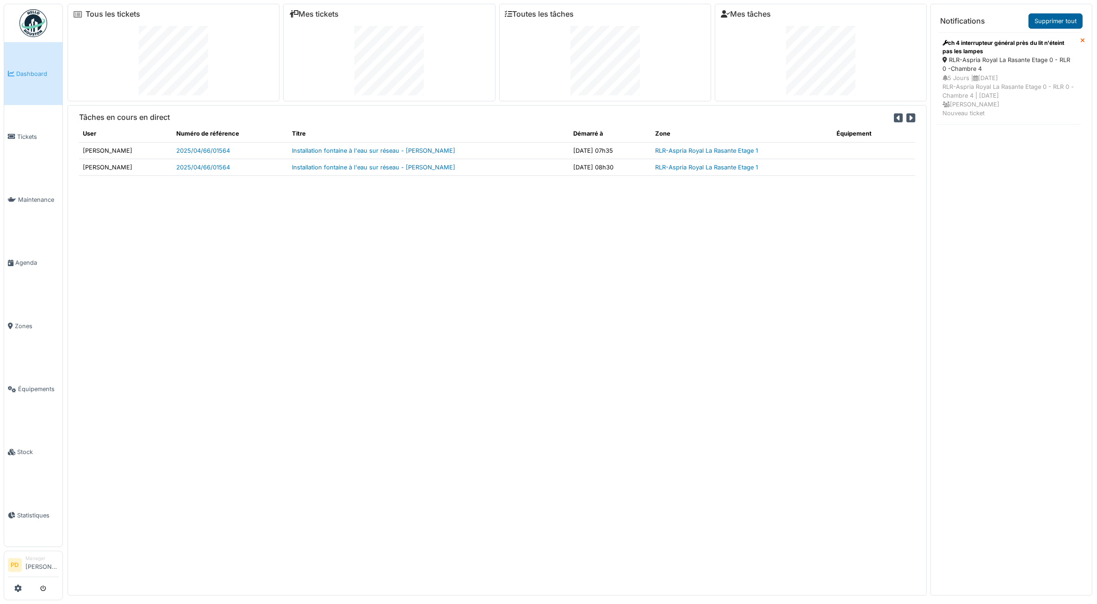
click at [1054, 19] on link "Supprimer tout" at bounding box center [1056, 20] width 54 height 15
click at [33, 132] on span "Tickets" at bounding box center [38, 136] width 42 height 9
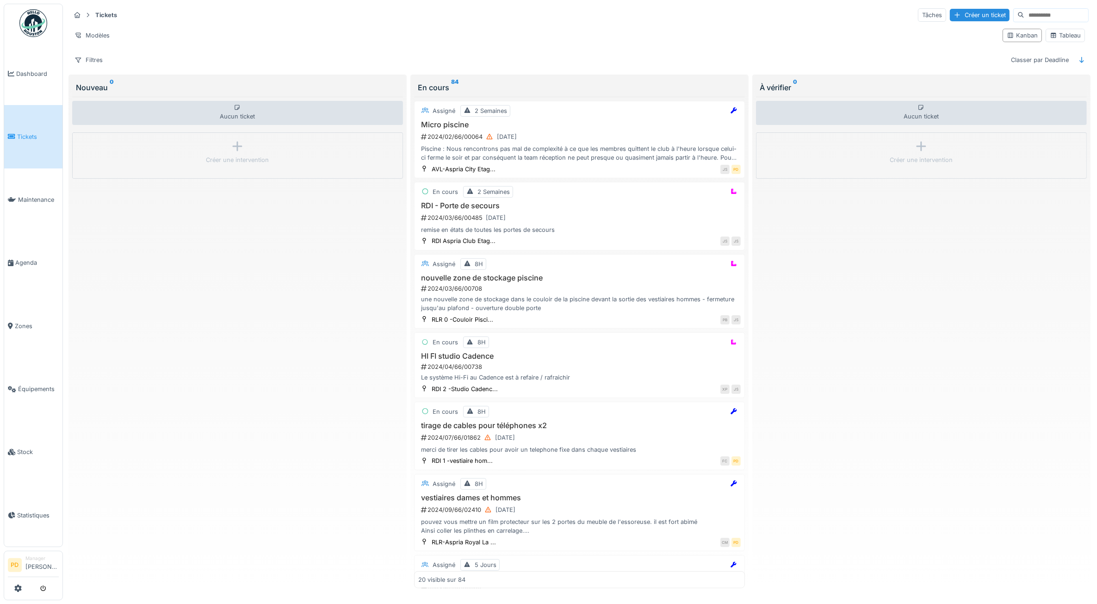
click at [33, 132] on span "Tickets" at bounding box center [38, 136] width 42 height 9
click at [20, 69] on span "Dashboard" at bounding box center [37, 73] width 43 height 9
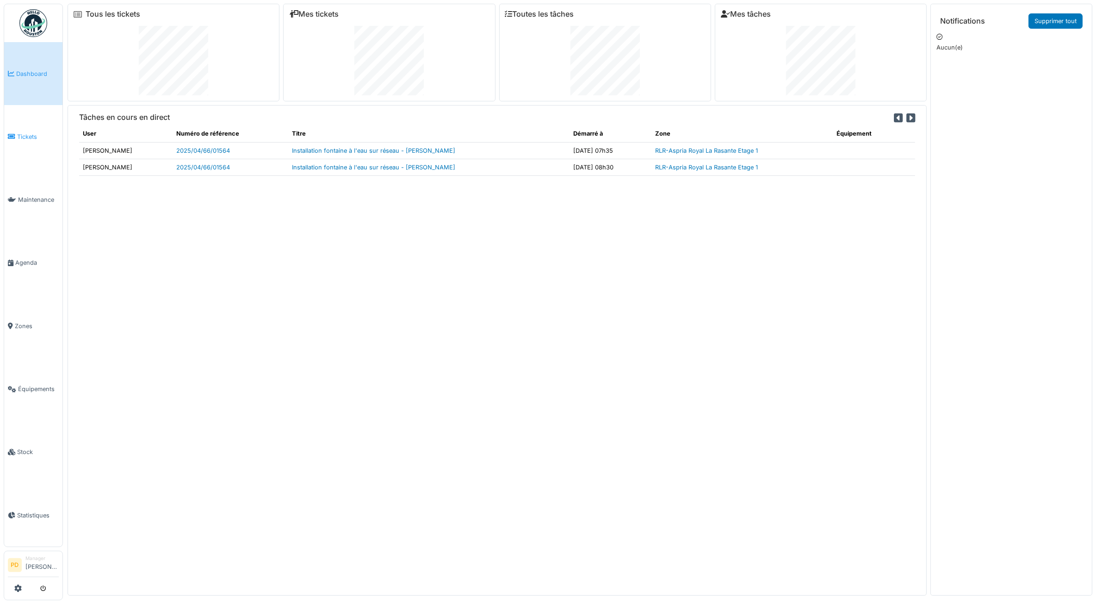
click at [26, 130] on link "Tickets" at bounding box center [33, 136] width 58 height 63
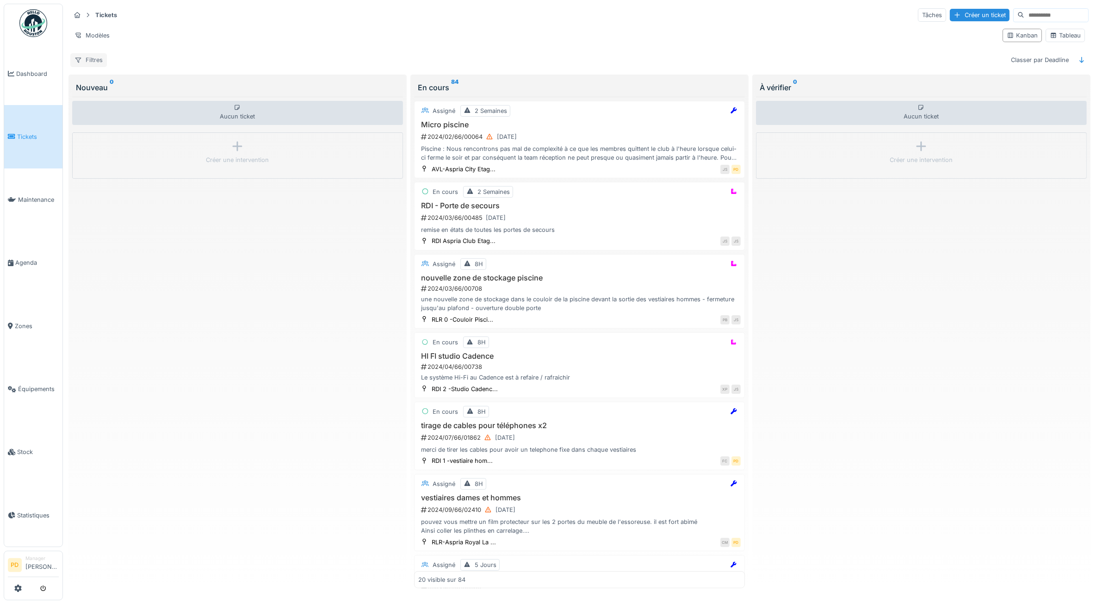
click at [99, 61] on div "Filtres" at bounding box center [88, 59] width 37 height 13
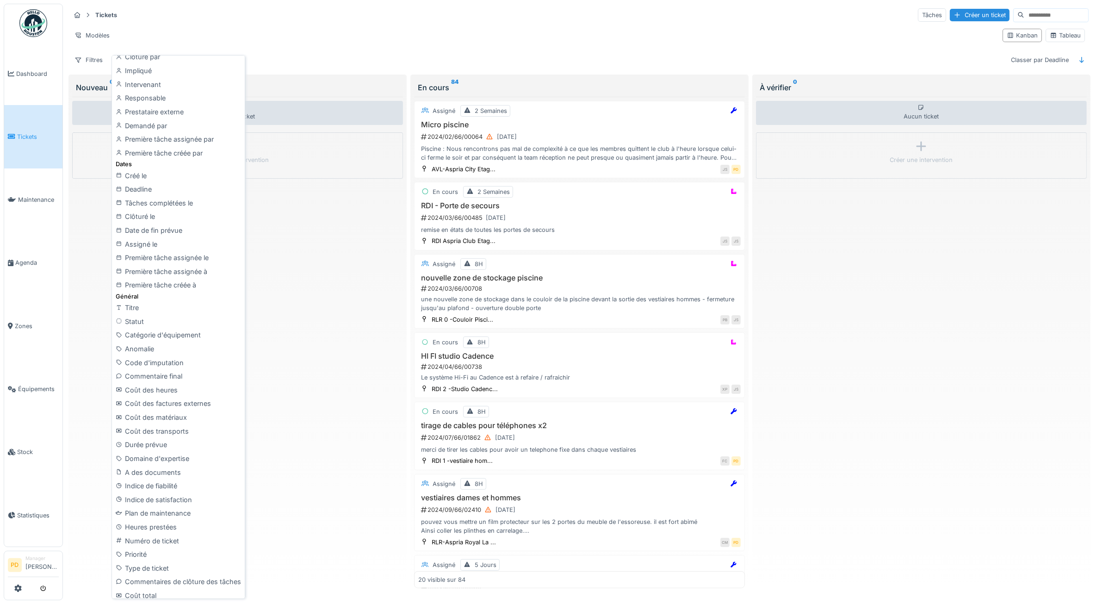
scroll to position [144, 0]
click at [168, 561] on div "Type de ticket" at bounding box center [178, 564] width 129 height 14
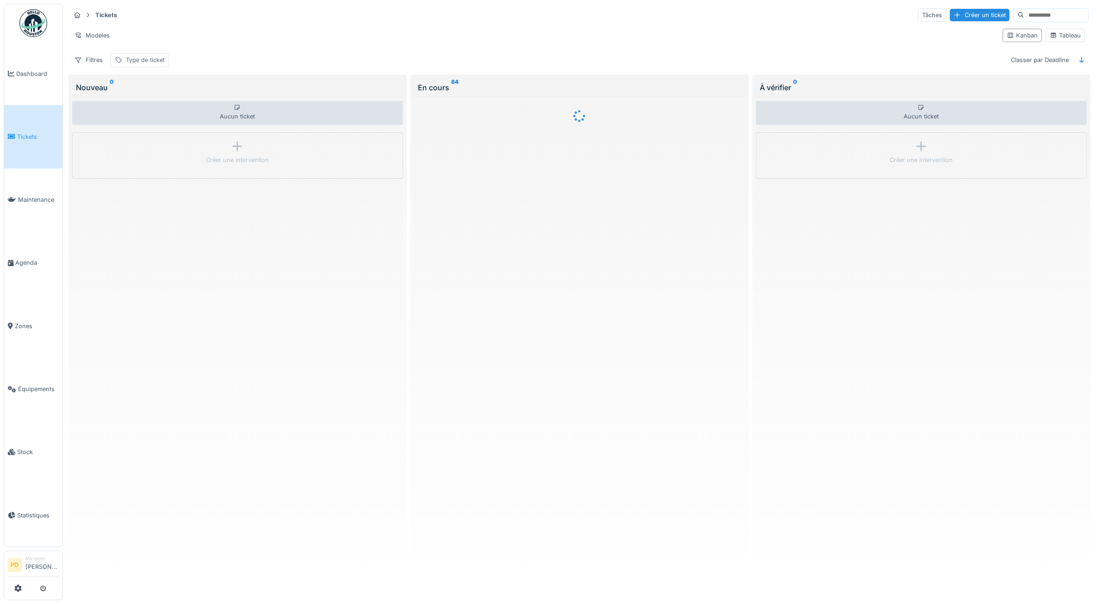
click at [155, 63] on div "Type de ticket" at bounding box center [145, 60] width 39 height 9
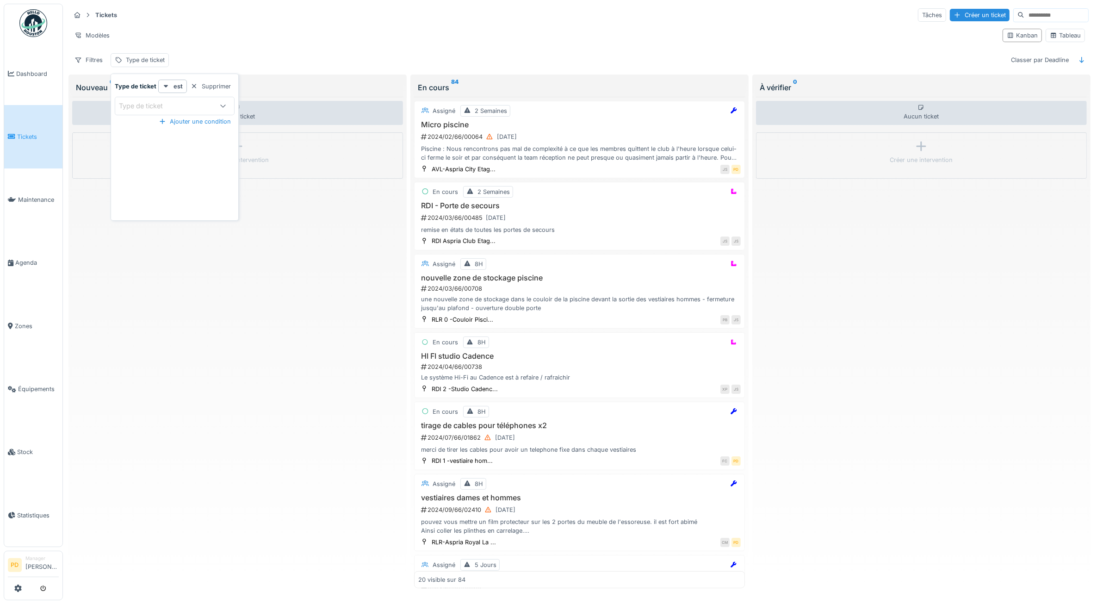
click at [167, 111] on div "Type de ticket" at bounding box center [147, 106] width 57 height 10
click at [153, 302] on div "Projet" at bounding box center [174, 307] width 103 height 10
type input "**"
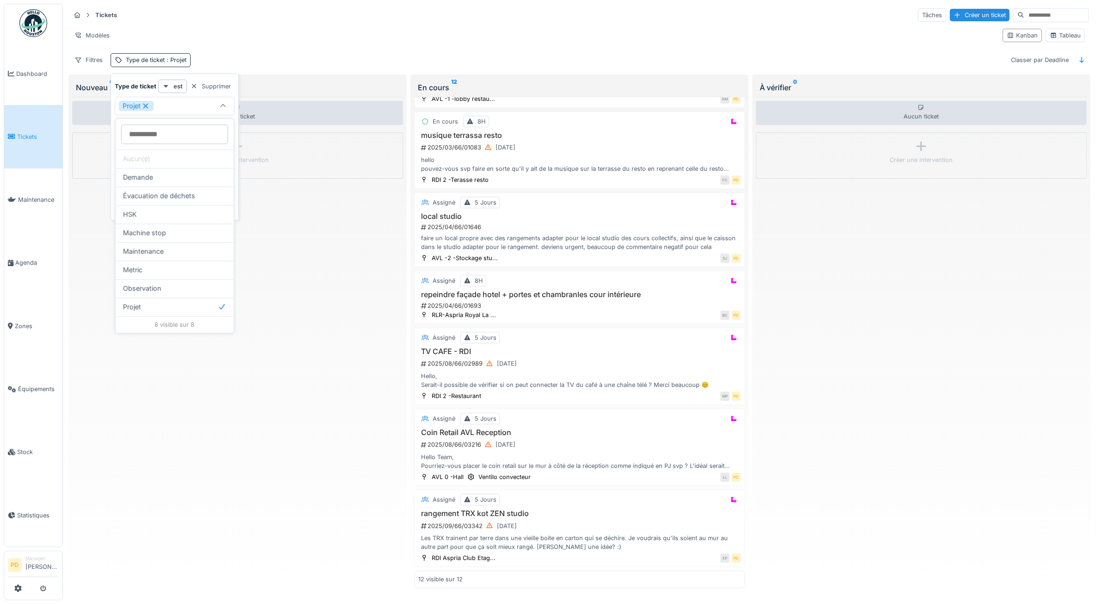
scroll to position [463, 0]
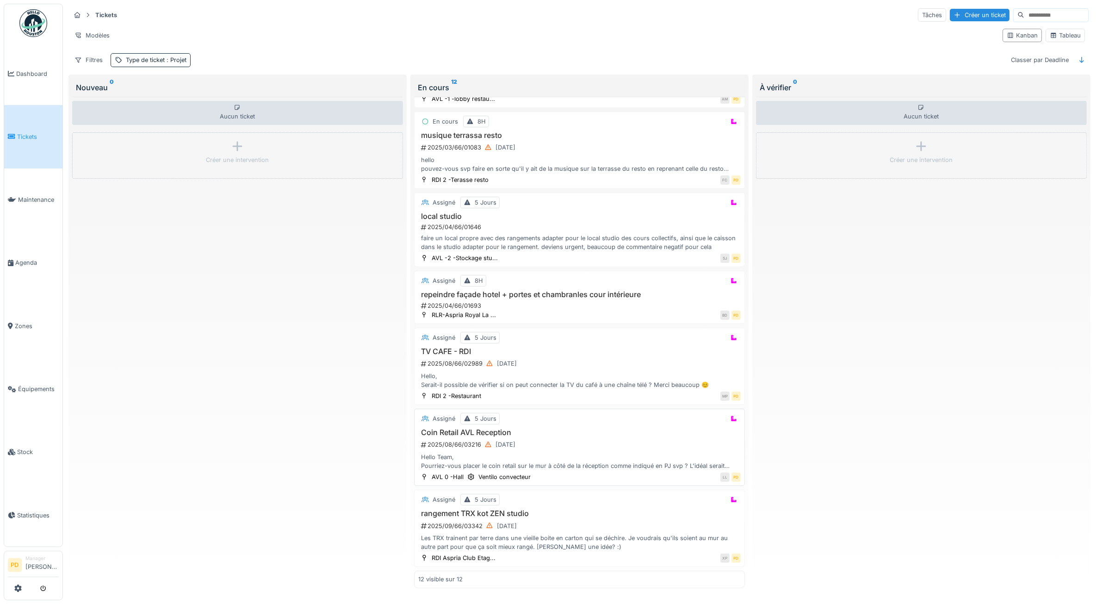
click at [634, 446] on div "2025/08/66/03216 22/08/2025" at bounding box center [580, 445] width 321 height 12
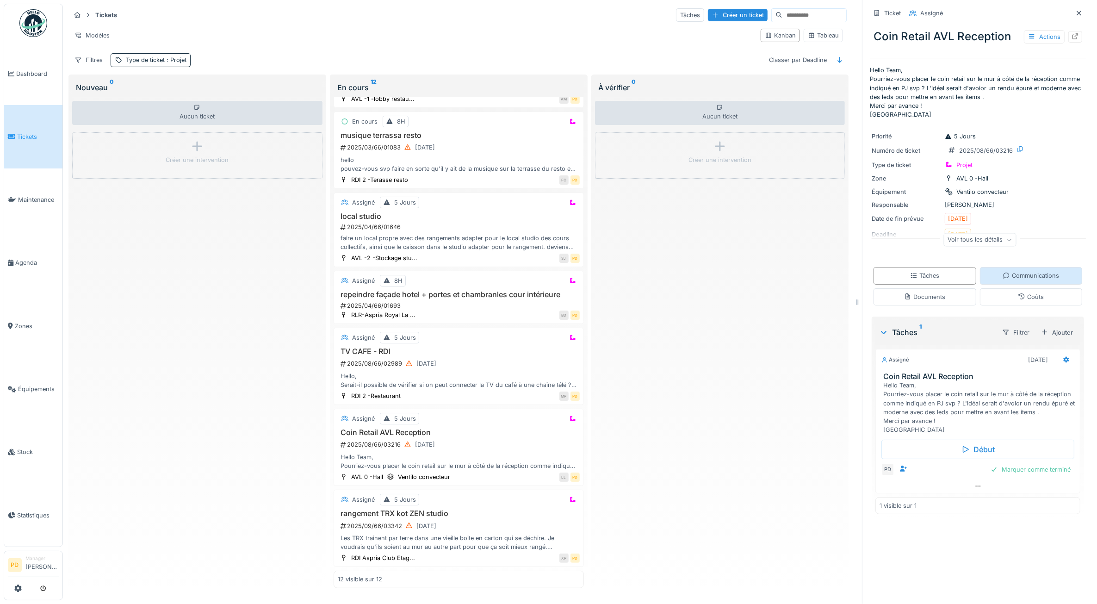
click at [982, 280] on div "Communications" at bounding box center [1031, 275] width 103 height 17
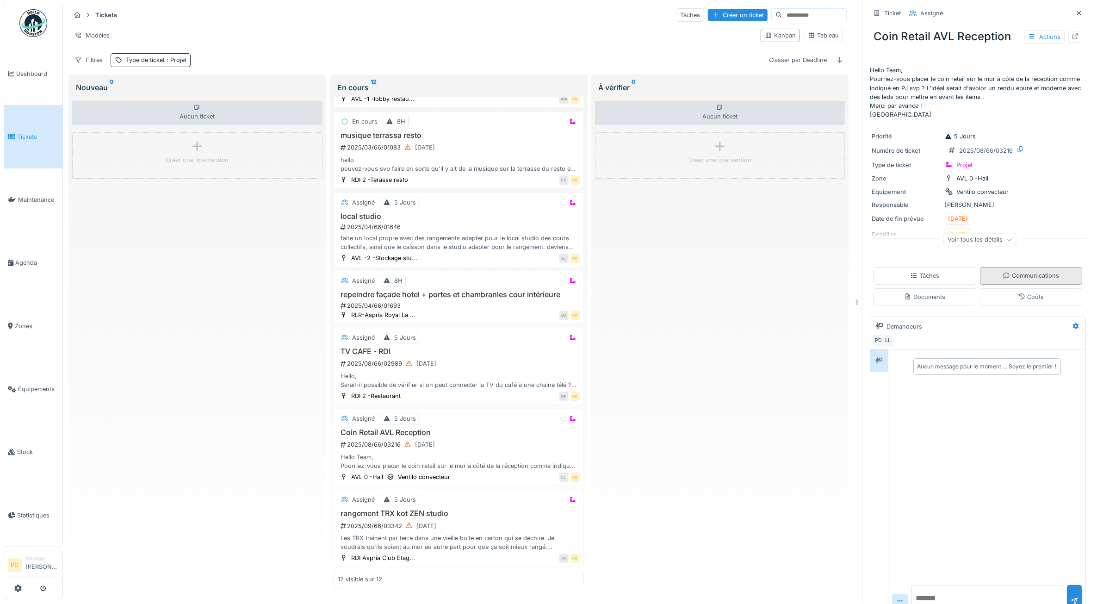
scroll to position [8, 0]
click at [922, 274] on div "Tâches" at bounding box center [925, 275] width 103 height 17
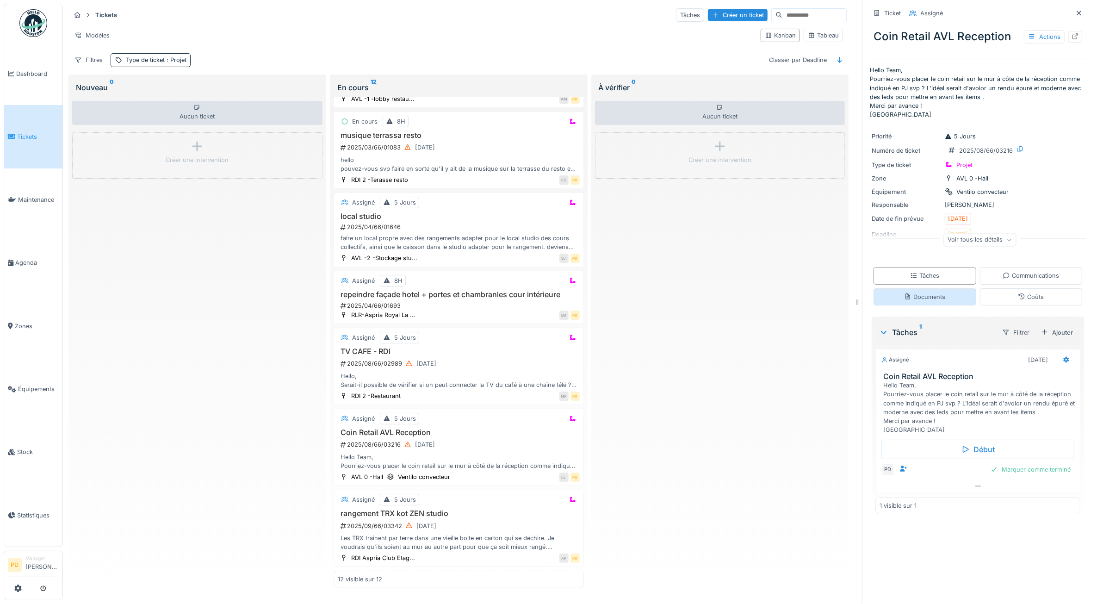
click at [922, 292] on div "Documents" at bounding box center [924, 296] width 41 height 9
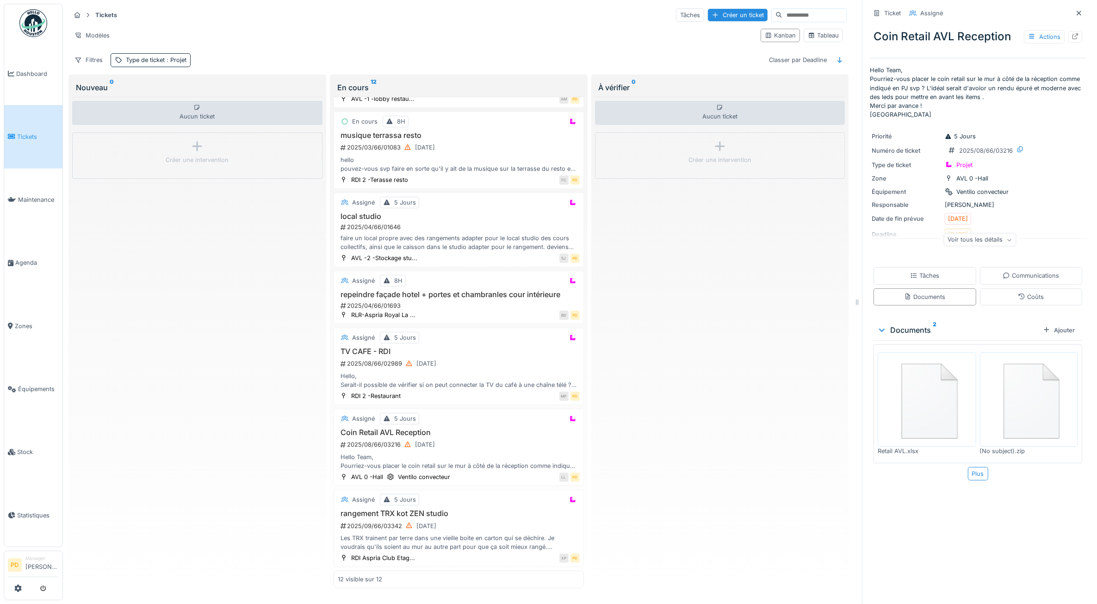
click at [933, 383] on img at bounding box center [927, 399] width 94 height 90
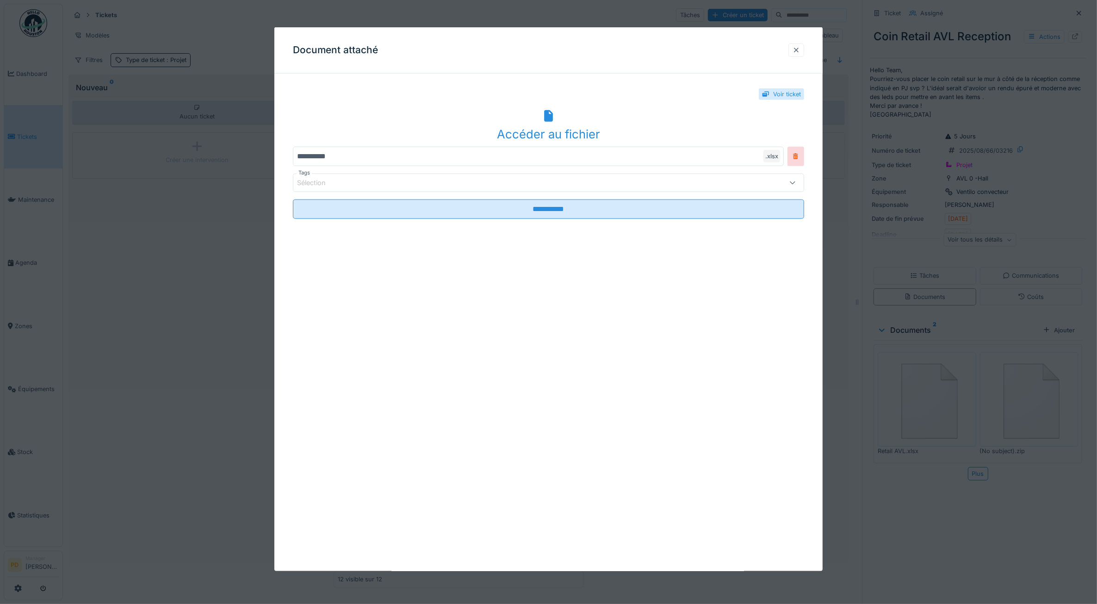
click at [794, 54] on div at bounding box center [797, 50] width 16 height 13
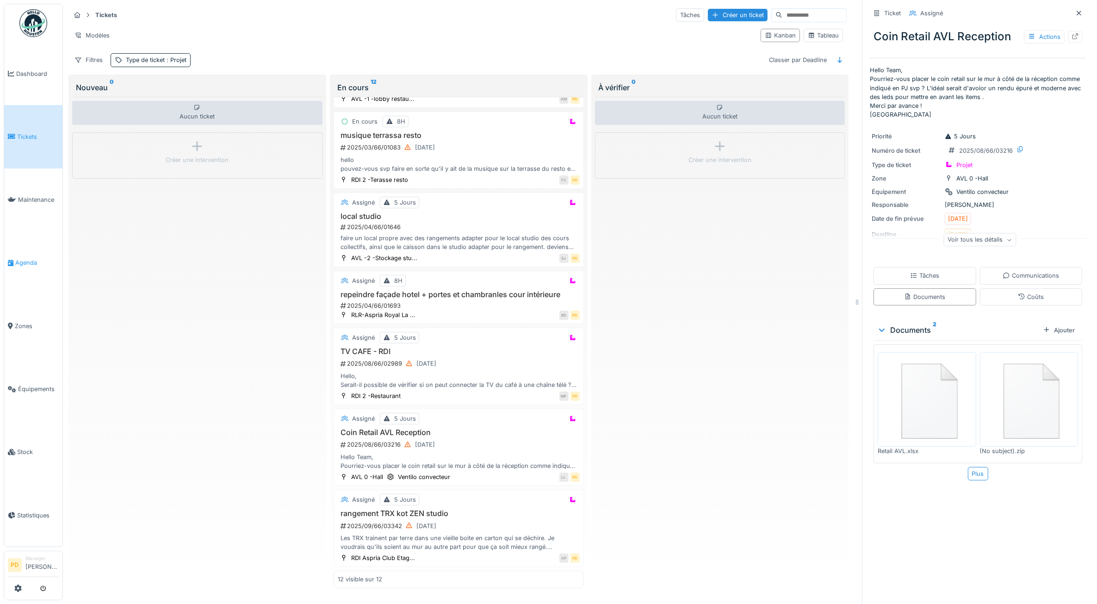
click at [19, 258] on span "Agenda" at bounding box center [37, 262] width 44 height 9
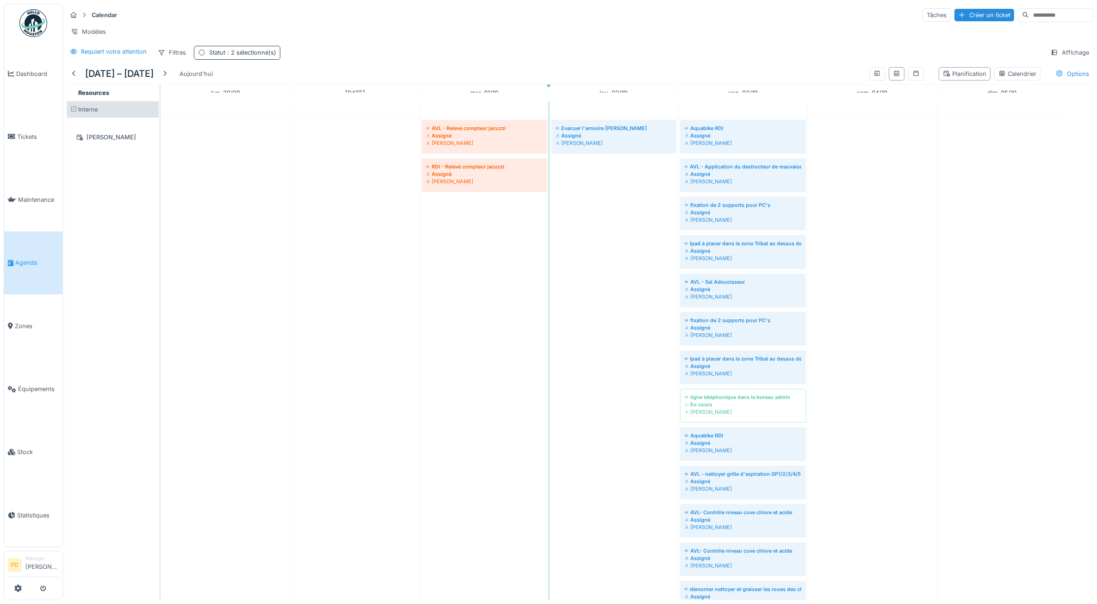
click at [227, 56] on span ": 2 sélectionné(s)" at bounding box center [250, 52] width 51 height 7
click at [75, 78] on div at bounding box center [73, 73] width 7 height 9
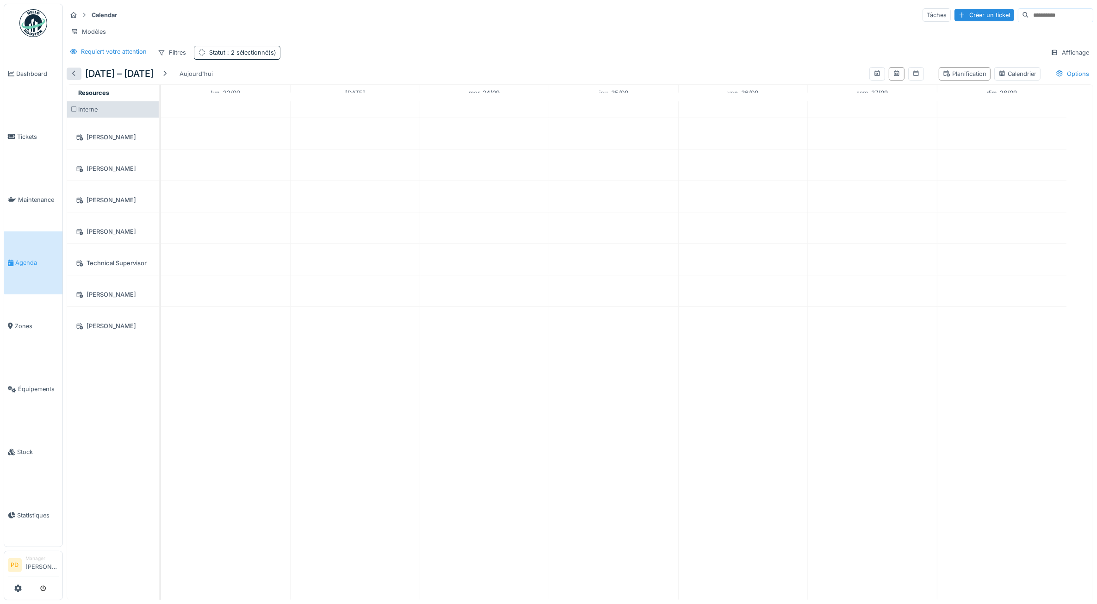
click at [75, 78] on div at bounding box center [73, 73] width 7 height 9
click at [168, 78] on div at bounding box center [164, 73] width 7 height 9
click at [172, 80] on div at bounding box center [164, 74] width 15 height 12
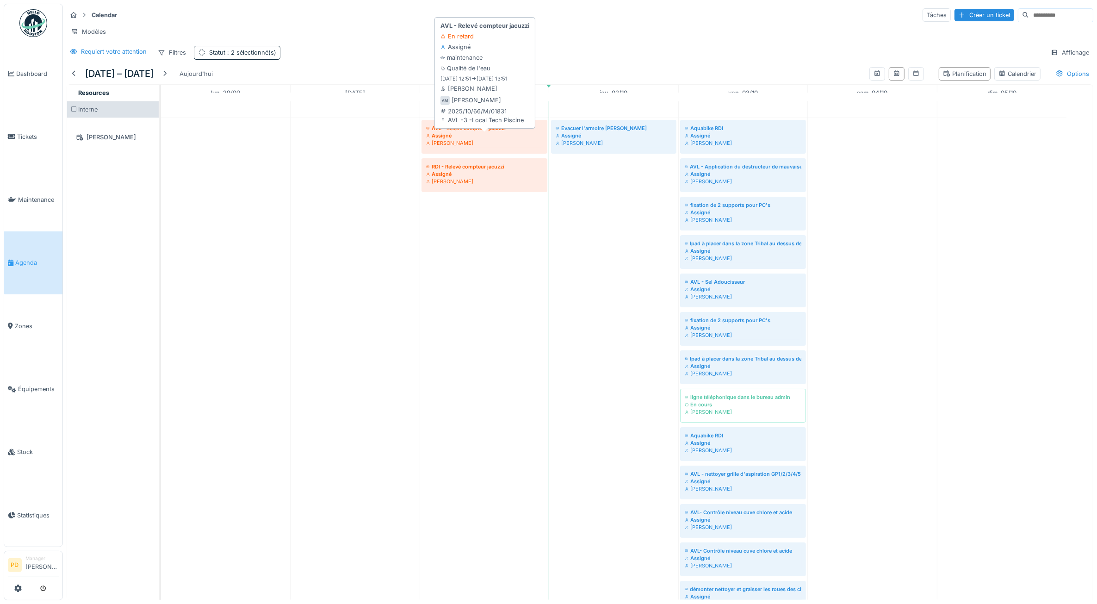
click at [491, 139] on div "Assigné" at bounding box center [484, 135] width 117 height 7
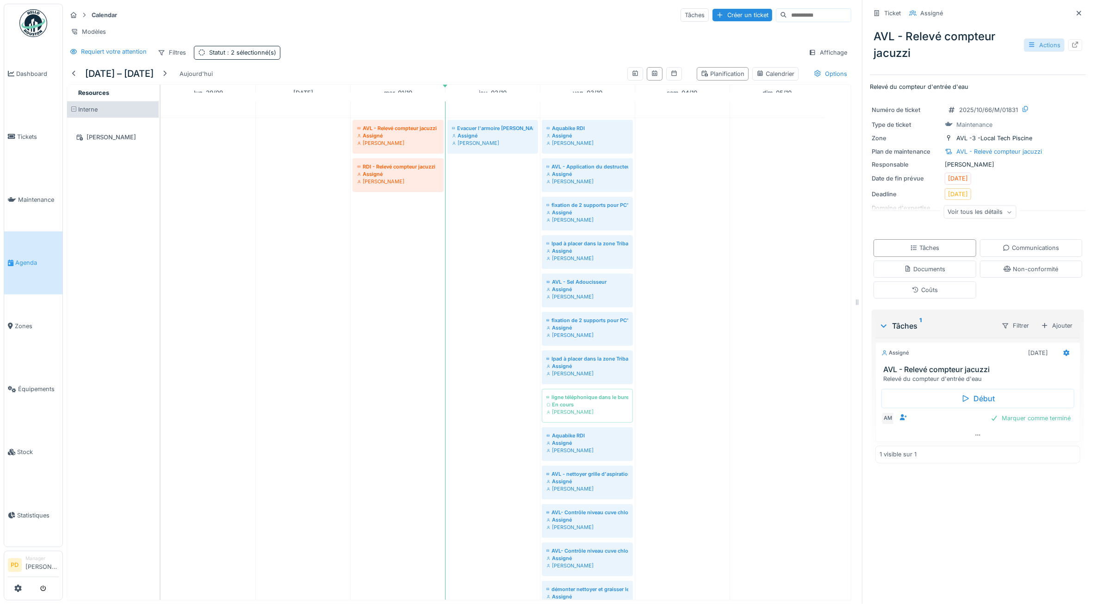
click at [1024, 47] on div "Actions" at bounding box center [1044, 44] width 41 height 13
click at [968, 160] on div "Annuler le ticket" at bounding box center [979, 162] width 114 height 14
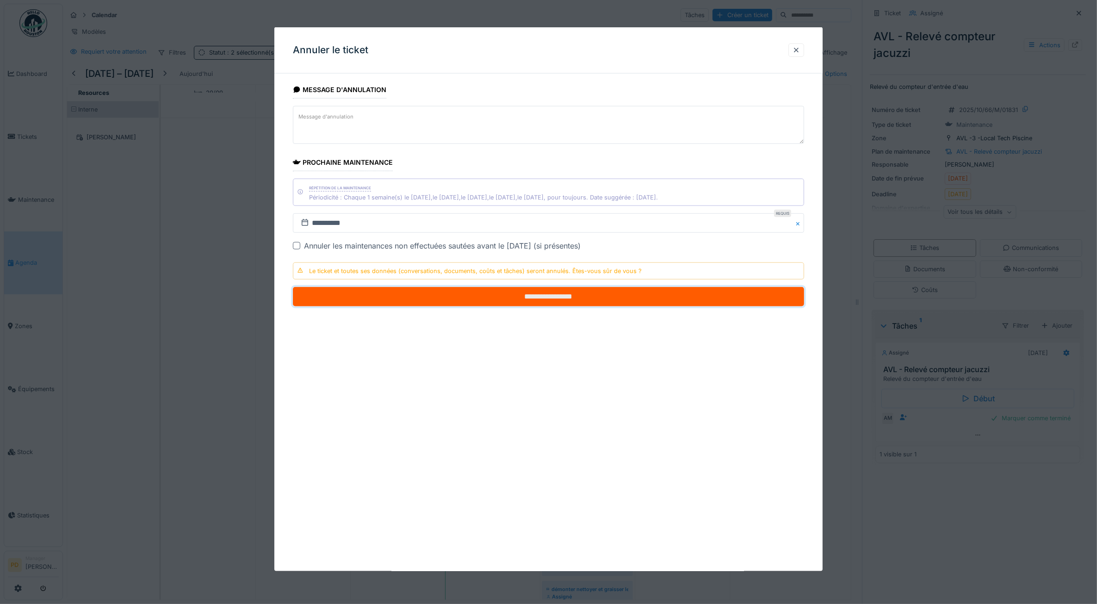
click at [573, 298] on input "**********" at bounding box center [549, 296] width 512 height 19
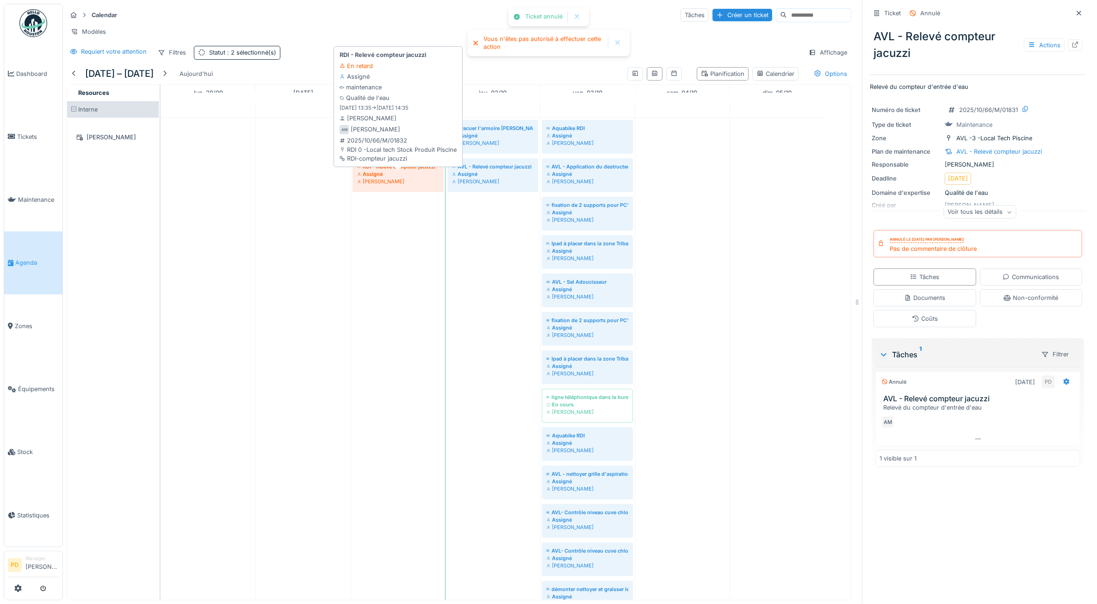
click at [419, 185] on div "Alexandre Michailidis" at bounding box center [398, 181] width 82 height 7
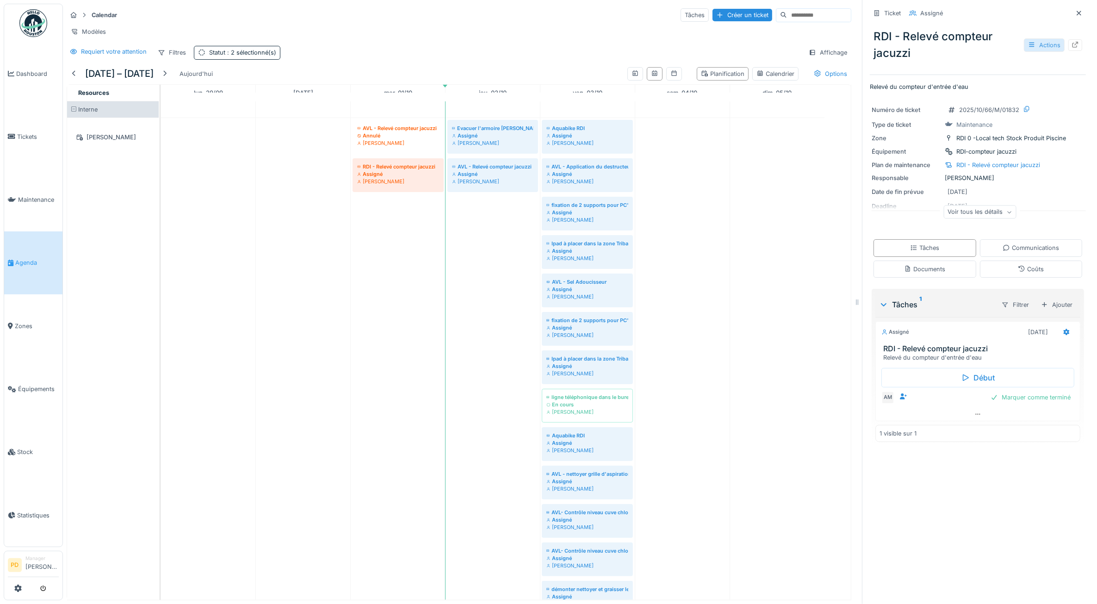
click at [1024, 42] on div "Actions" at bounding box center [1044, 44] width 41 height 13
click at [974, 164] on div "Annuler le ticket" at bounding box center [979, 162] width 114 height 14
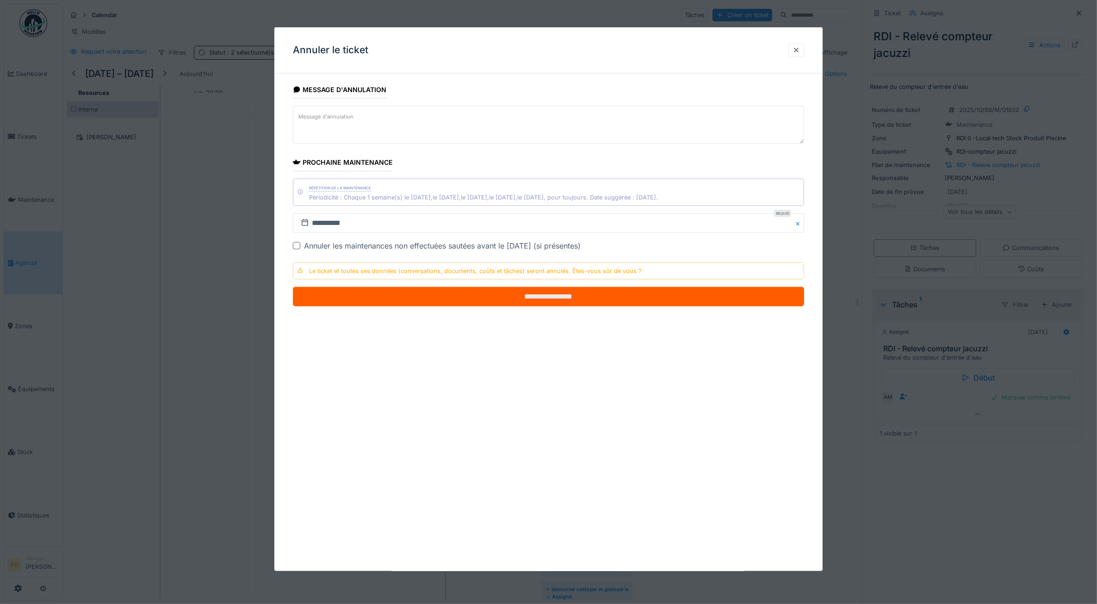
click at [533, 292] on input "**********" at bounding box center [549, 296] width 512 height 19
click at [535, 295] on input "**********" at bounding box center [549, 296] width 512 height 19
click at [565, 301] on input "**********" at bounding box center [549, 296] width 512 height 19
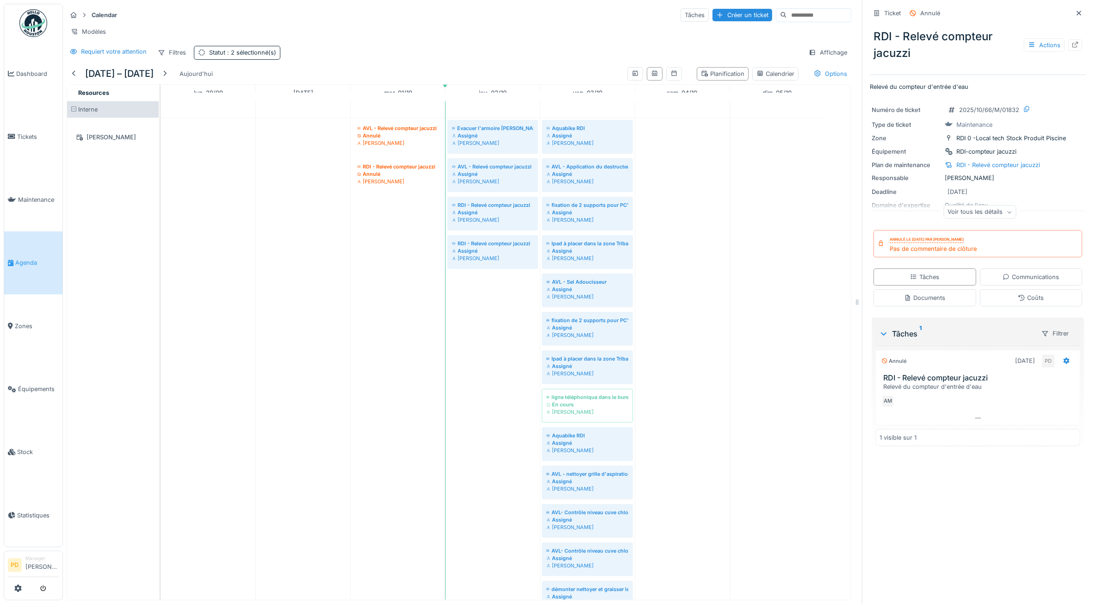
click at [25, 258] on span "Agenda" at bounding box center [37, 262] width 44 height 9
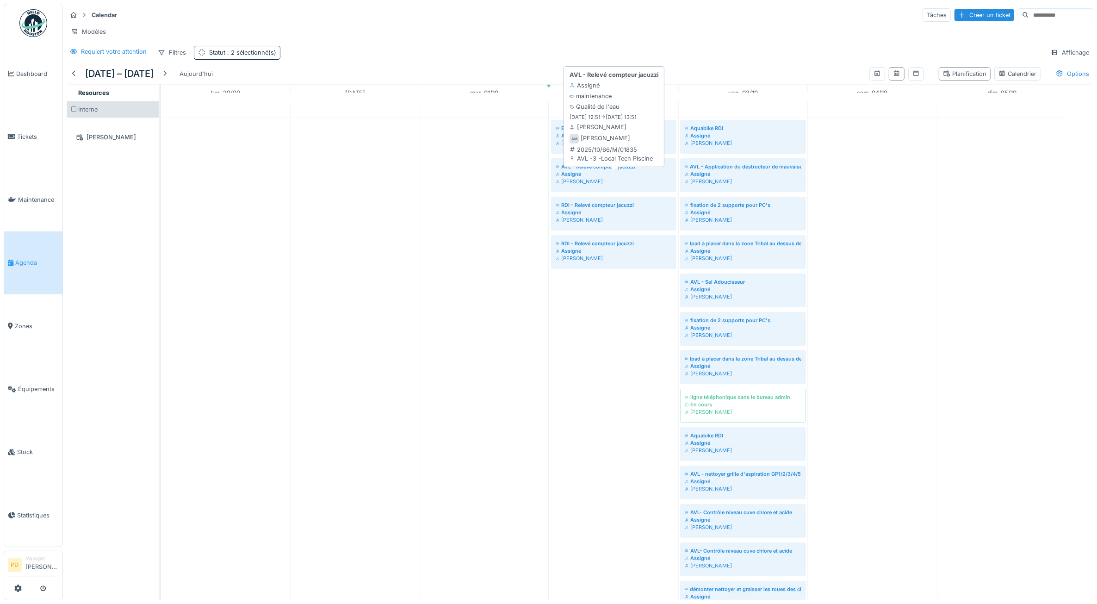
click at [658, 170] on div "AVL - Relevé compteur jacuzzi" at bounding box center [614, 166] width 116 height 7
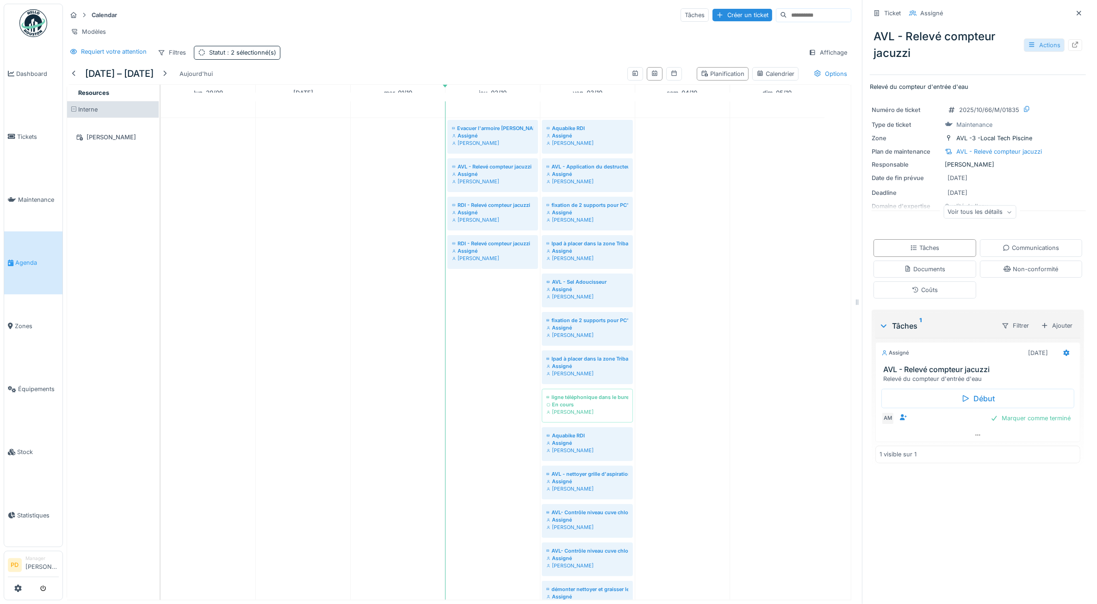
click at [1028, 48] on div "Actions" at bounding box center [1044, 44] width 41 height 13
click at [978, 155] on div "Annuler le ticket" at bounding box center [979, 162] width 114 height 14
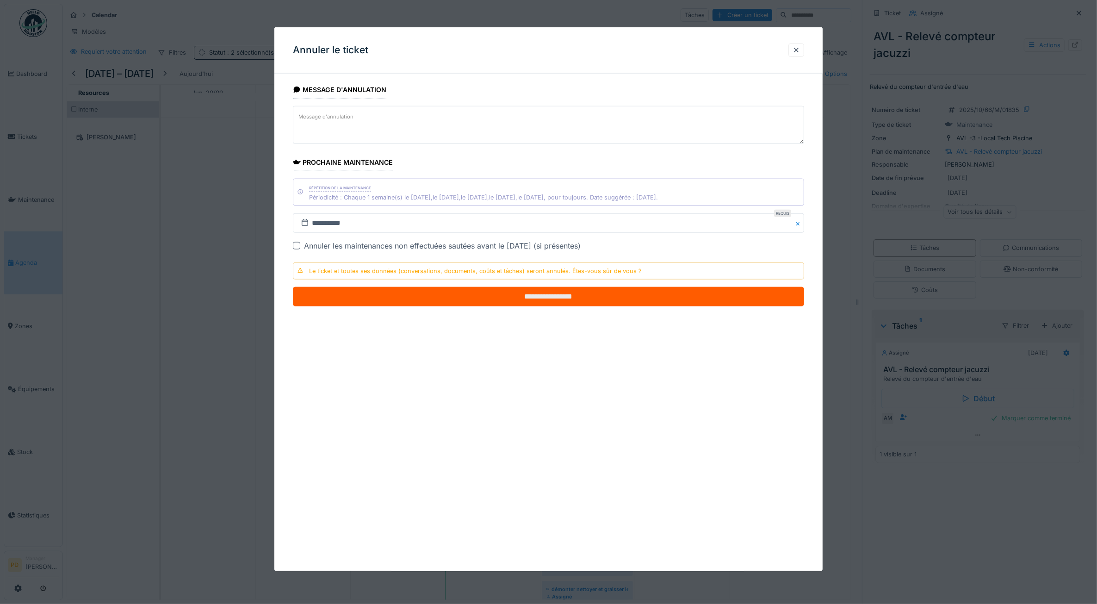
click at [541, 304] on input "**********" at bounding box center [549, 296] width 512 height 19
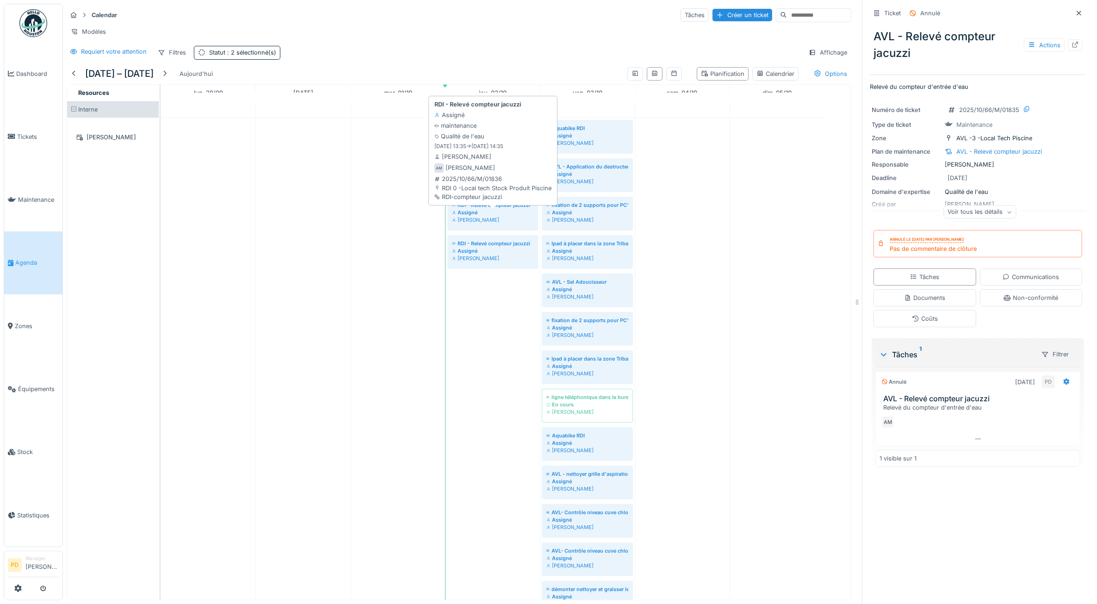
click at [510, 216] on div "Assigné" at bounding box center [492, 212] width 81 height 7
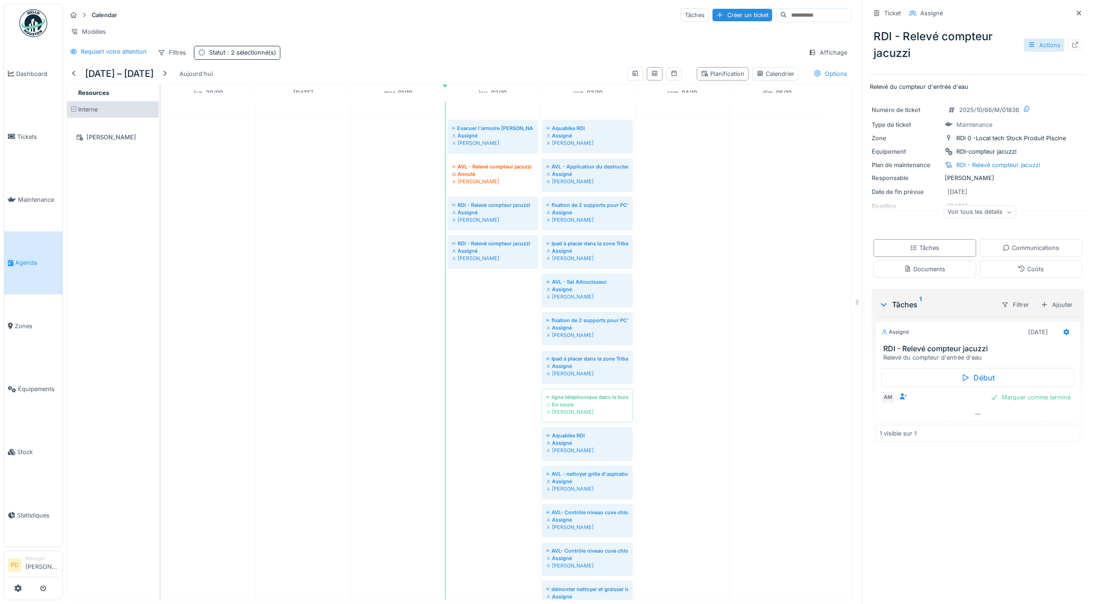
click at [1024, 47] on div "Actions" at bounding box center [1044, 44] width 41 height 13
click at [938, 162] on div "Annuler le ticket" at bounding box center [979, 162] width 114 height 14
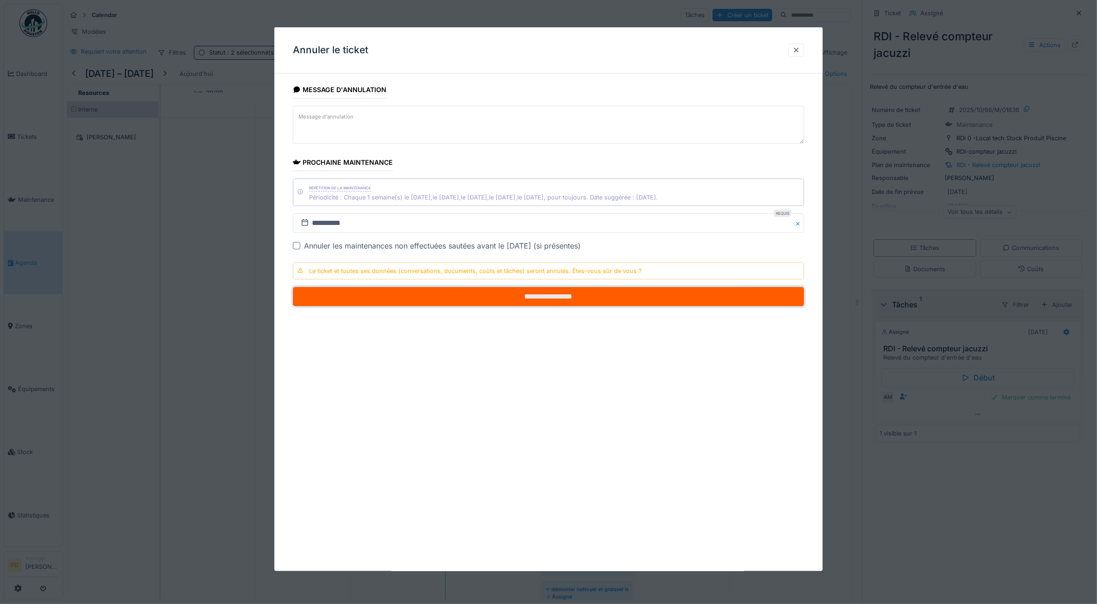
click at [628, 295] on input "**********" at bounding box center [549, 296] width 512 height 19
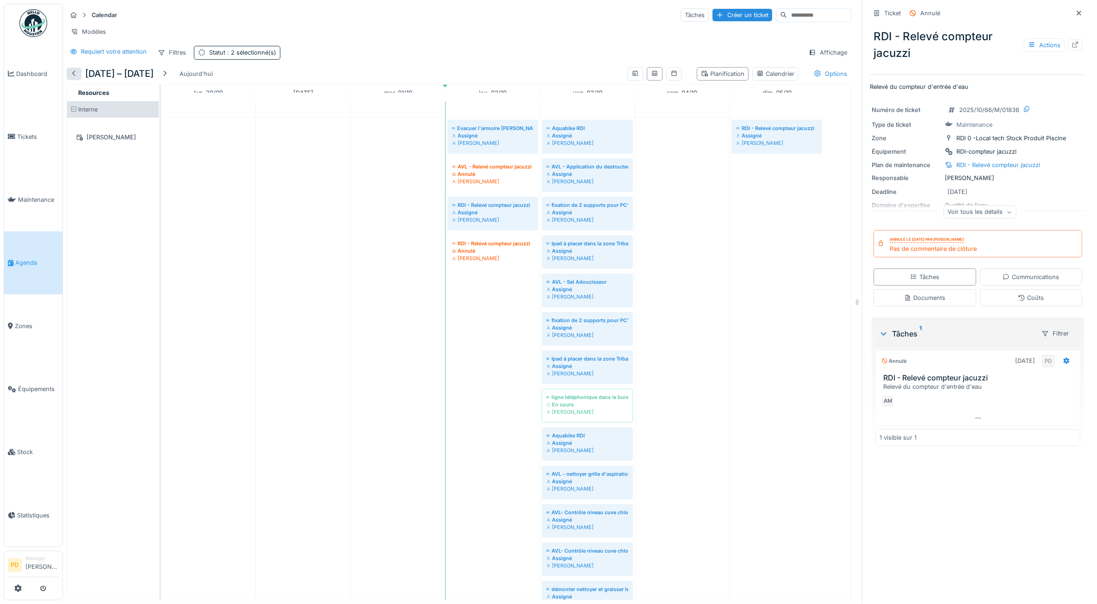
click at [72, 78] on div at bounding box center [73, 73] width 7 height 9
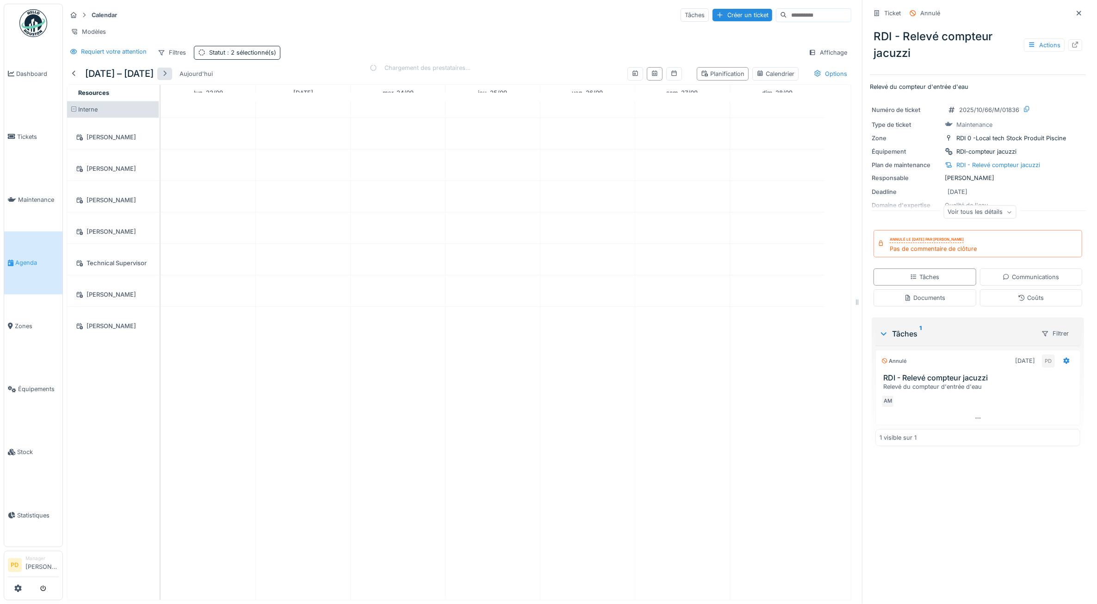
click at [168, 78] on div at bounding box center [164, 73] width 7 height 9
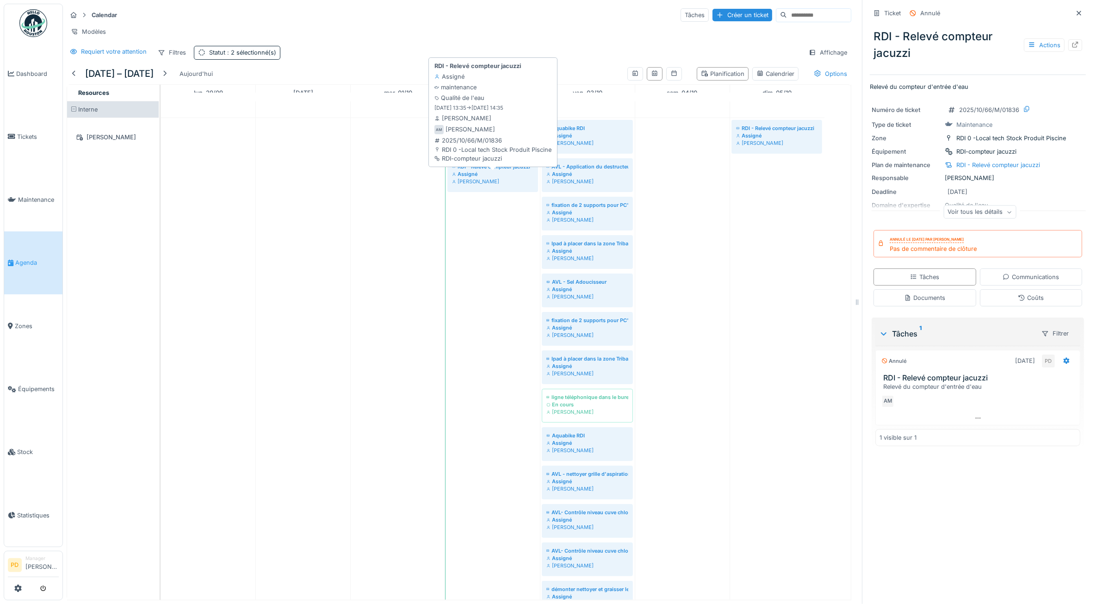
click at [486, 178] on div "Assigné" at bounding box center [492, 173] width 81 height 7
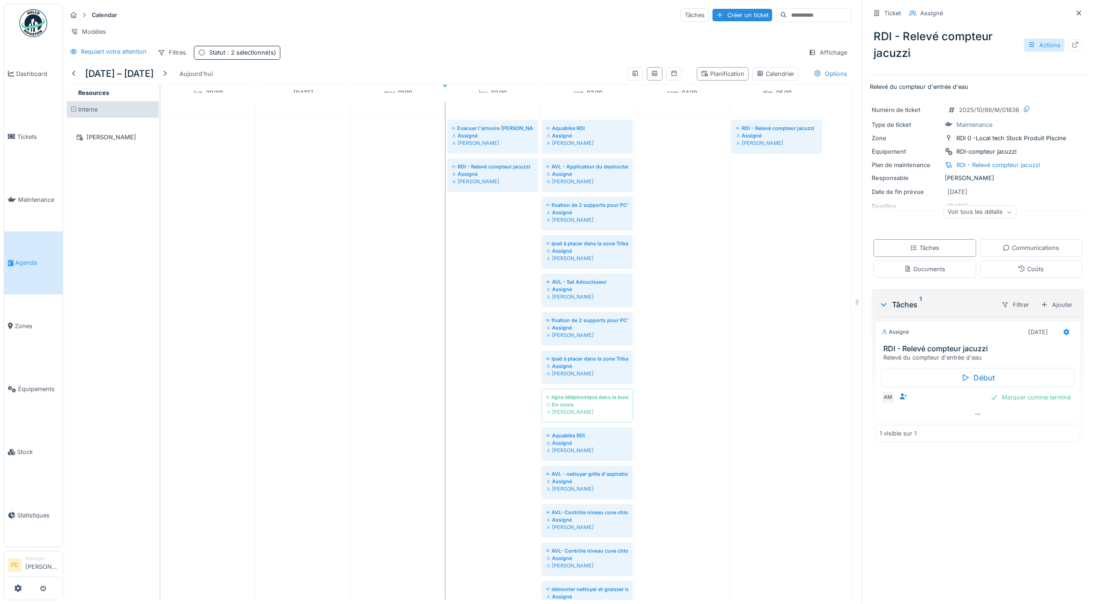
click at [1030, 48] on div "Actions" at bounding box center [1044, 44] width 41 height 13
click at [972, 158] on div "Annuler le ticket" at bounding box center [979, 162] width 114 height 14
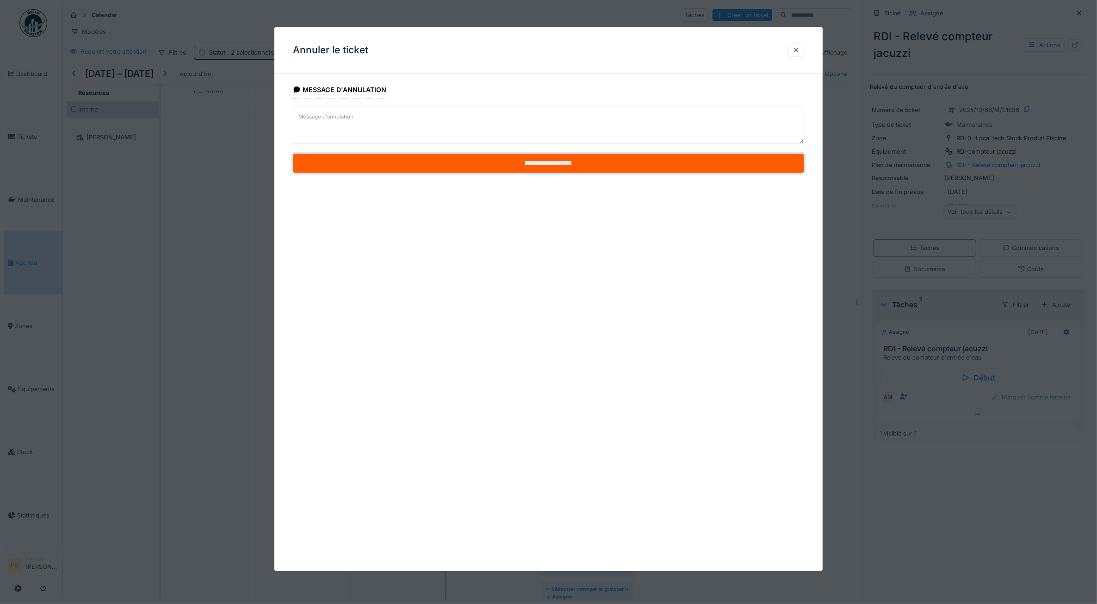
click at [605, 167] on input "**********" at bounding box center [549, 163] width 512 height 19
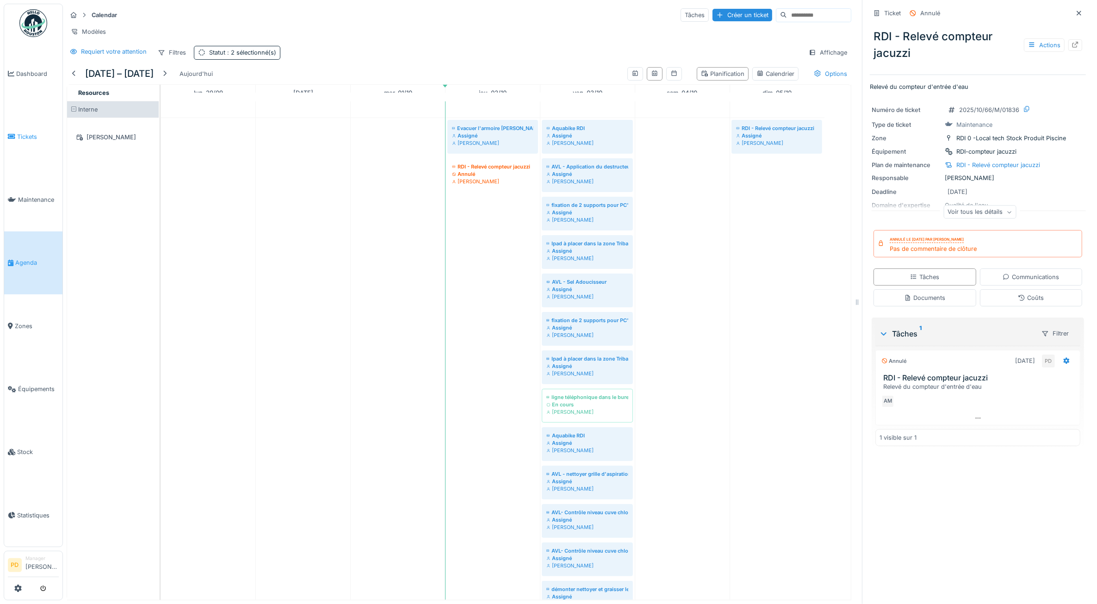
click at [40, 134] on span "Tickets" at bounding box center [38, 136] width 42 height 9
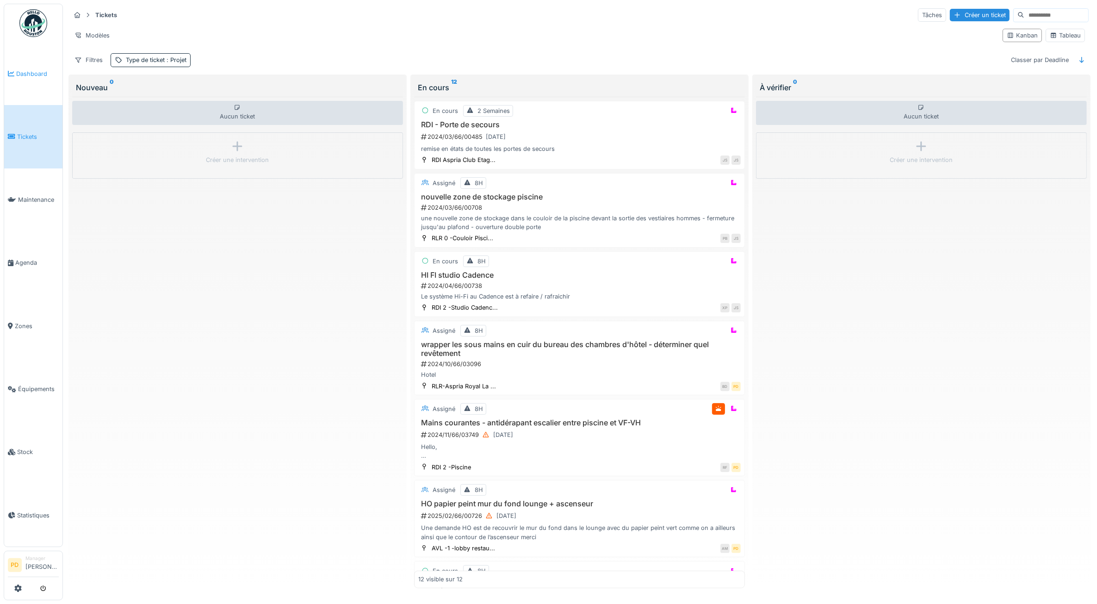
click at [28, 77] on span "Dashboard" at bounding box center [37, 73] width 43 height 9
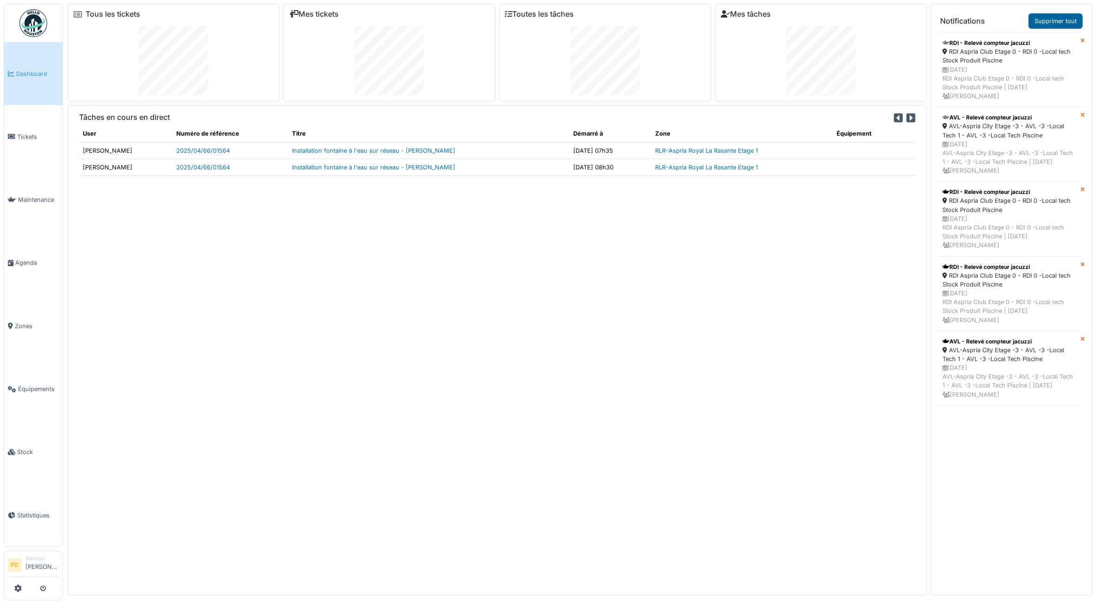
click at [1068, 20] on link "Supprimer tout" at bounding box center [1056, 20] width 54 height 15
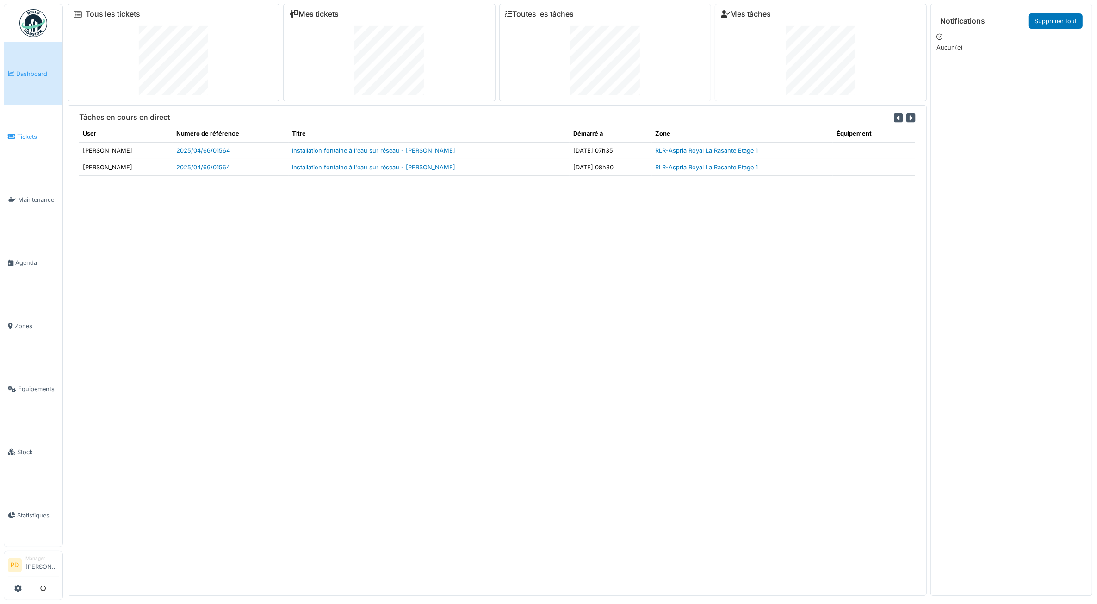
click at [37, 128] on link "Tickets" at bounding box center [33, 136] width 58 height 63
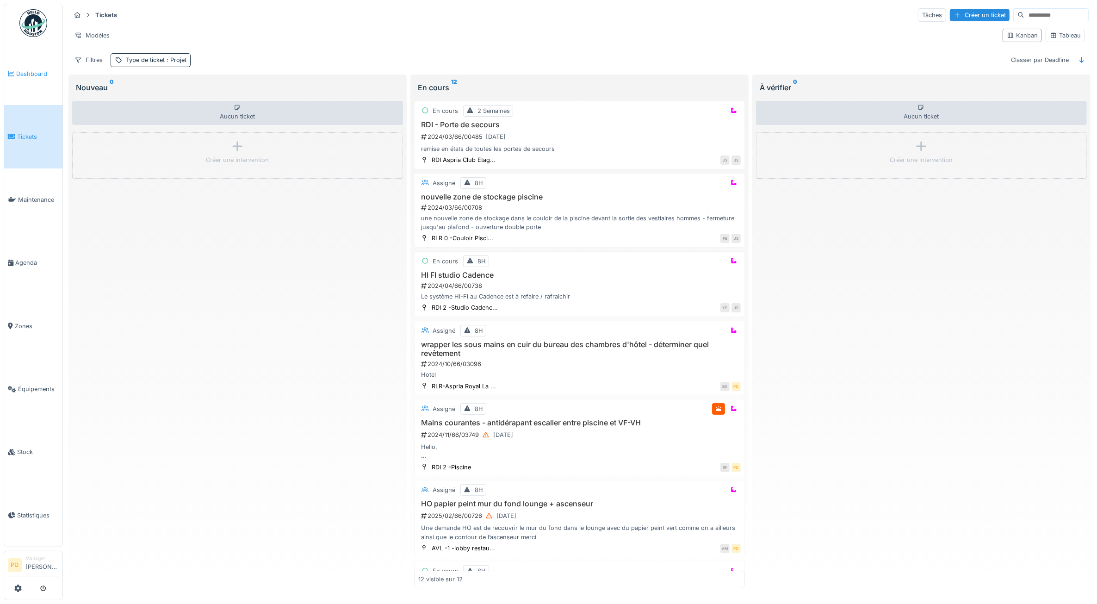
click at [26, 71] on span "Dashboard" at bounding box center [37, 73] width 43 height 9
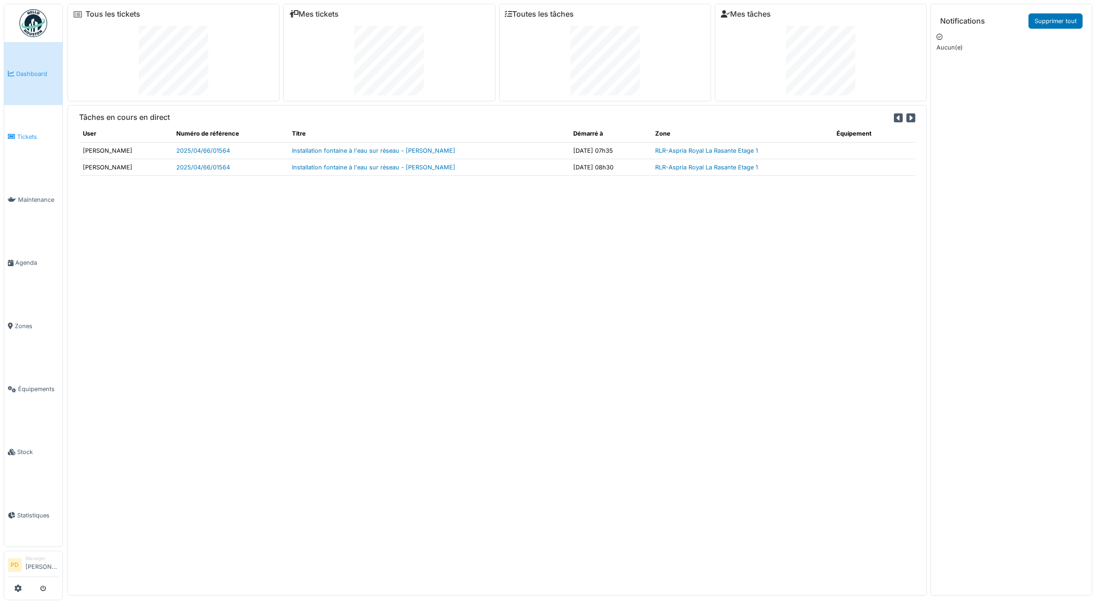
click at [29, 133] on span "Tickets" at bounding box center [38, 136] width 42 height 9
